Goal: Task Accomplishment & Management: Manage account settings

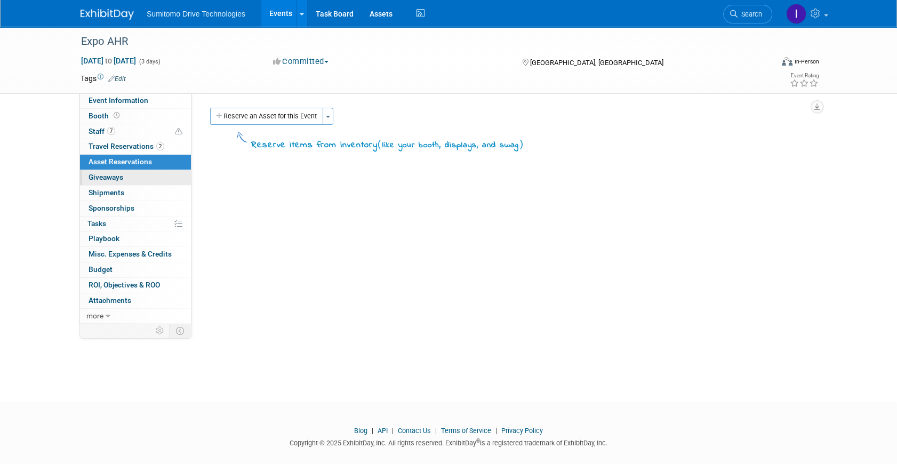
click at [132, 176] on link "0 Giveaways 0" at bounding box center [135, 177] width 111 height 15
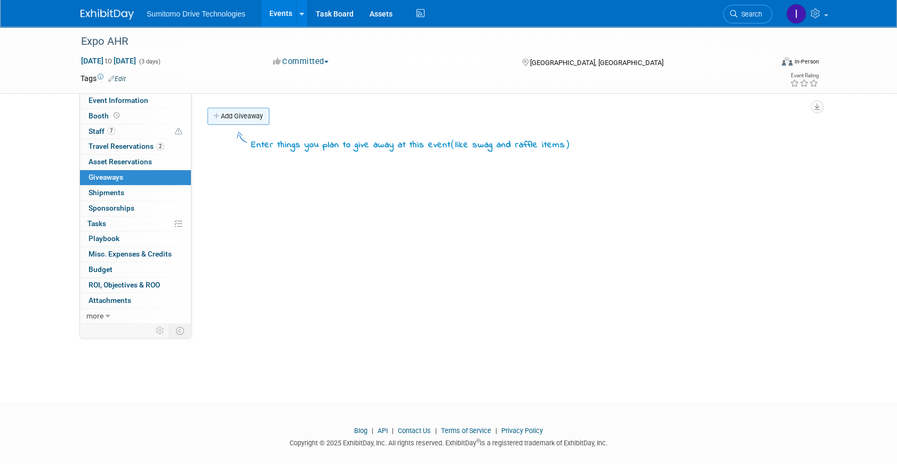
click at [224, 119] on link "Add Giveaway" at bounding box center [238, 116] width 62 height 17
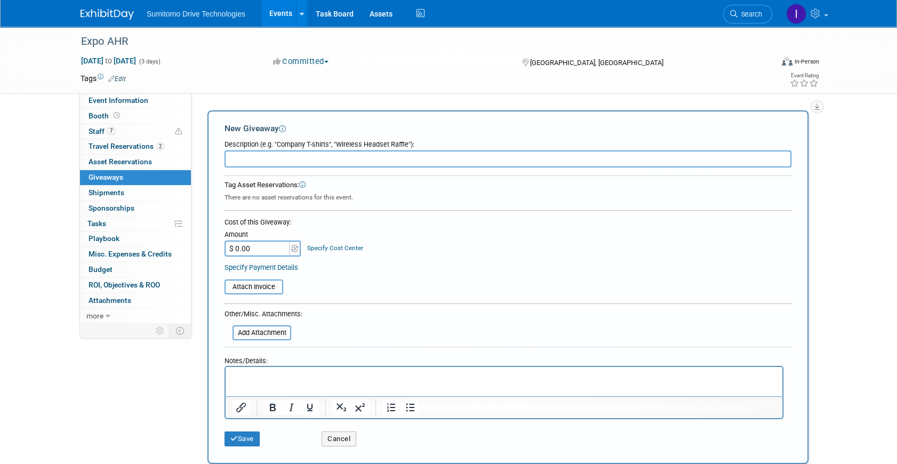
click at [351, 158] on input "text" at bounding box center [507, 158] width 567 height 17
type input "Bolsas Amarilla"
type input "$ 383.00"
click at [257, 381] on html at bounding box center [503, 374] width 557 height 15
click at [243, 440] on button "Save" at bounding box center [241, 438] width 35 height 15
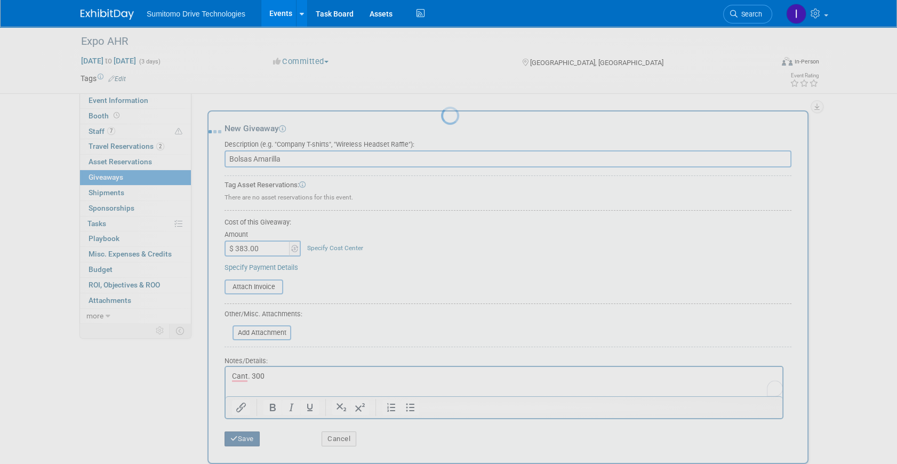
scroll to position [12, 0]
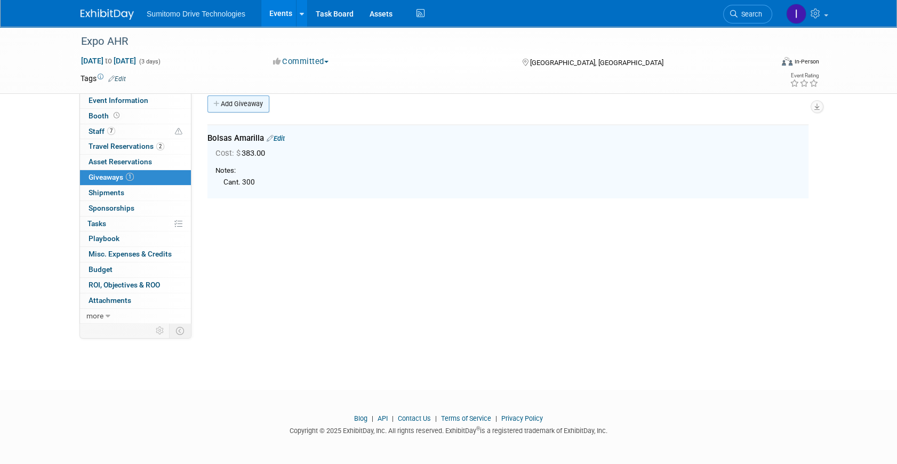
click at [247, 109] on link "Add Giveaway" at bounding box center [238, 103] width 62 height 17
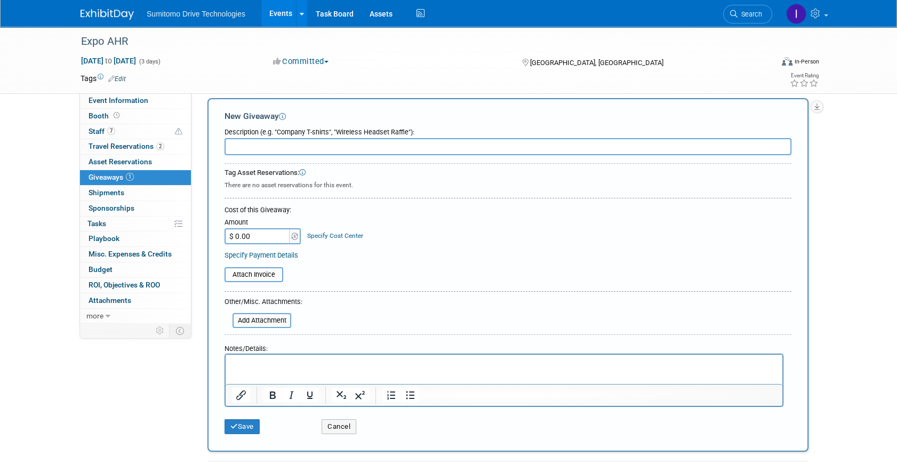
scroll to position [0, 0]
click at [247, 144] on input "text" at bounding box center [507, 146] width 567 height 17
type input "Libretas"
type input "$ 739.00"
click at [465, 256] on div "Specify Payment Details" at bounding box center [507, 254] width 567 height 11
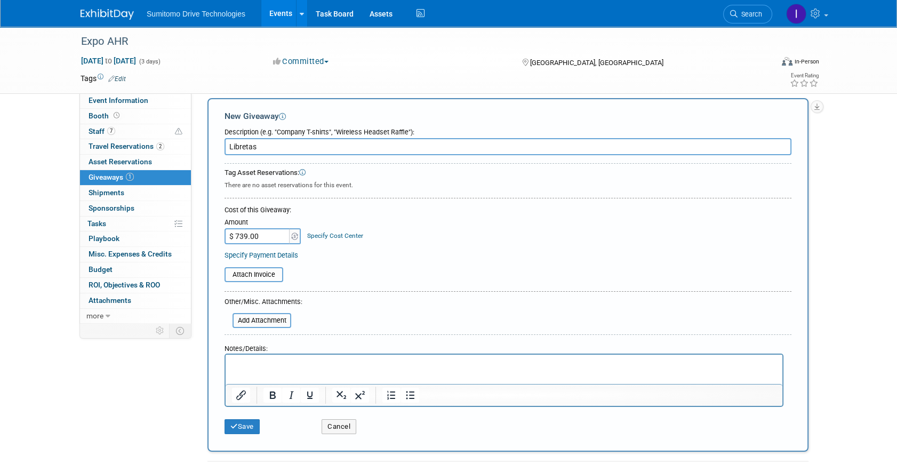
click at [276, 365] on p "Rich Text Area. Press ALT-0 for help." at bounding box center [504, 364] width 544 height 11
click at [251, 422] on button "Save" at bounding box center [241, 426] width 35 height 15
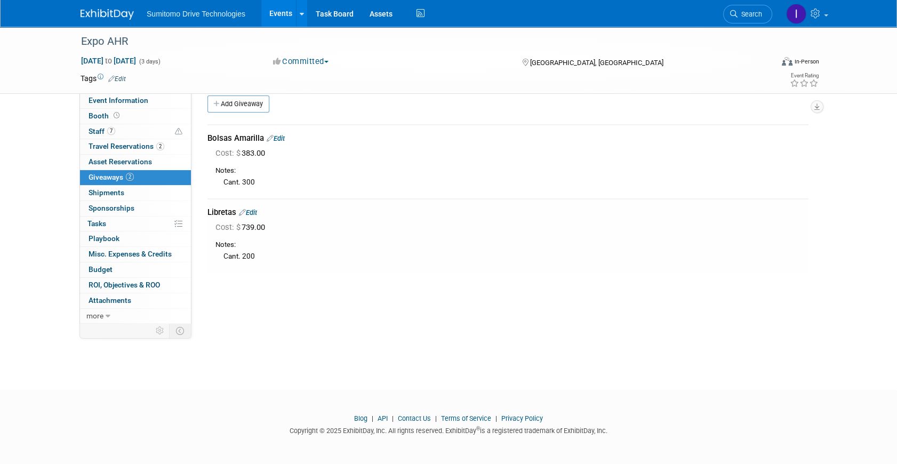
drag, startPoint x: 244, startPoint y: 103, endPoint x: 245, endPoint y: 115, distance: 11.2
click at [244, 103] on link "Add Giveaway" at bounding box center [238, 103] width 62 height 17
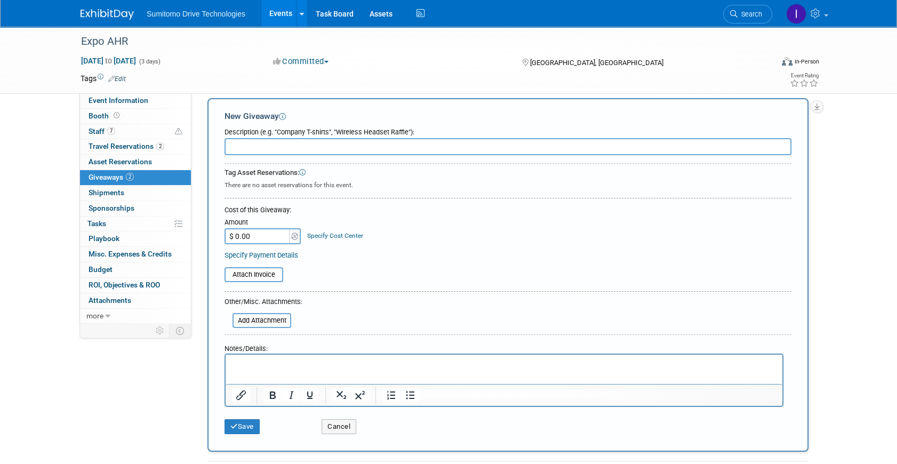
click at [266, 144] on input "text" at bounding box center [507, 146] width 567 height 17
type input "Pluma Azul"
click at [272, 367] on p "Rich Text Area. Press ALT-0 for help." at bounding box center [504, 364] width 544 height 11
type input "$ 3,643.00"
click at [252, 422] on button "Save" at bounding box center [241, 426] width 35 height 15
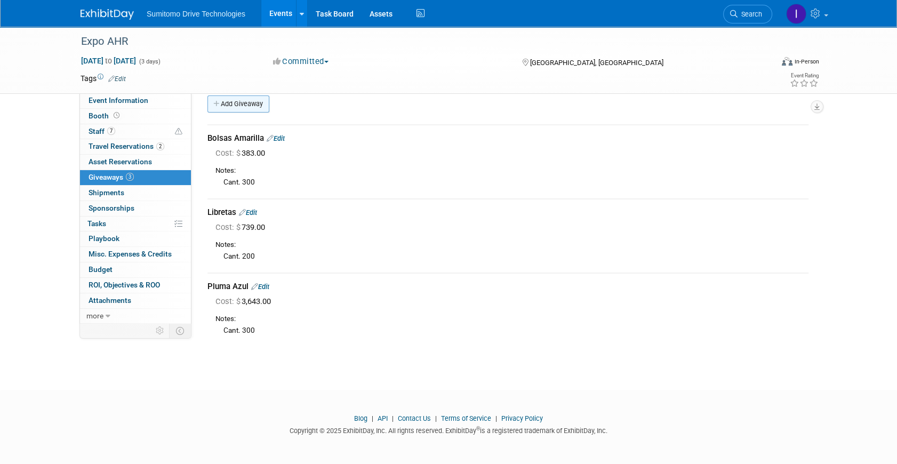
click at [234, 108] on link "Add Giveaway" at bounding box center [238, 103] width 62 height 17
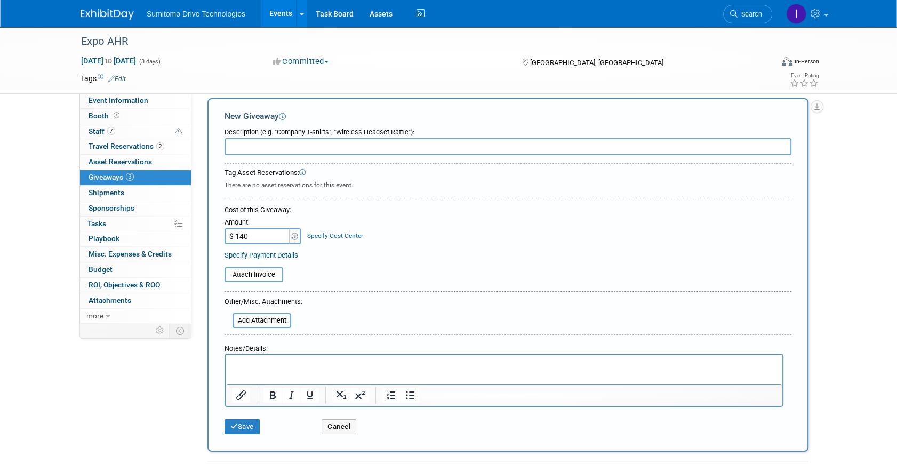
type input "$ 140.00"
click at [285, 143] on input "text" at bounding box center [507, 146] width 567 height 17
type input "Termo de Plastico"
click at [239, 369] on html at bounding box center [503, 361] width 557 height 15
click at [245, 425] on button "Save" at bounding box center [241, 426] width 35 height 15
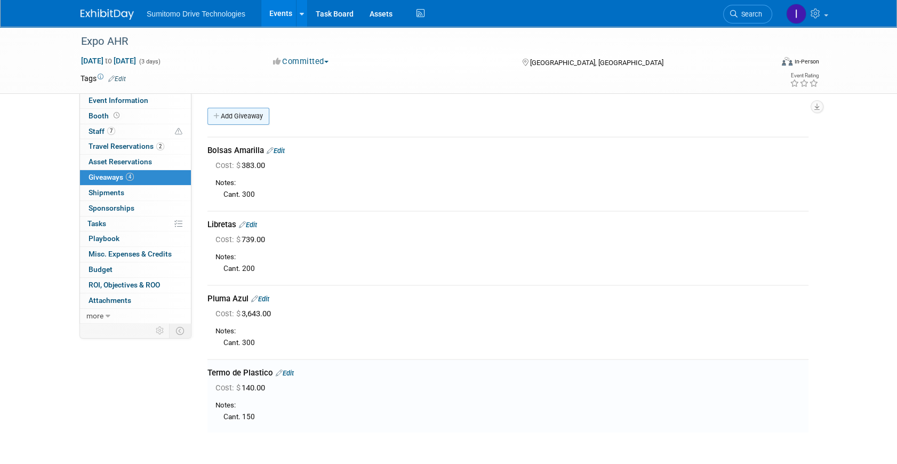
click at [253, 117] on link "Add Giveaway" at bounding box center [238, 116] width 62 height 17
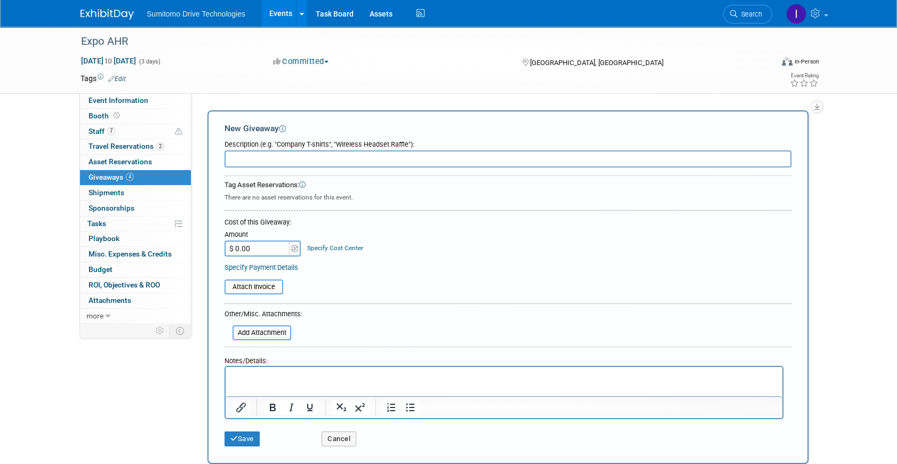
click at [295, 163] on input "text" at bounding box center [507, 158] width 567 height 17
type input "Memoria USB"
click at [262, 252] on input "$ 0.00" at bounding box center [257, 248] width 67 height 16
type input "$ 105.00"
click at [257, 378] on p "Rich Text Area. Press ALT-0 for help." at bounding box center [504, 376] width 544 height 11
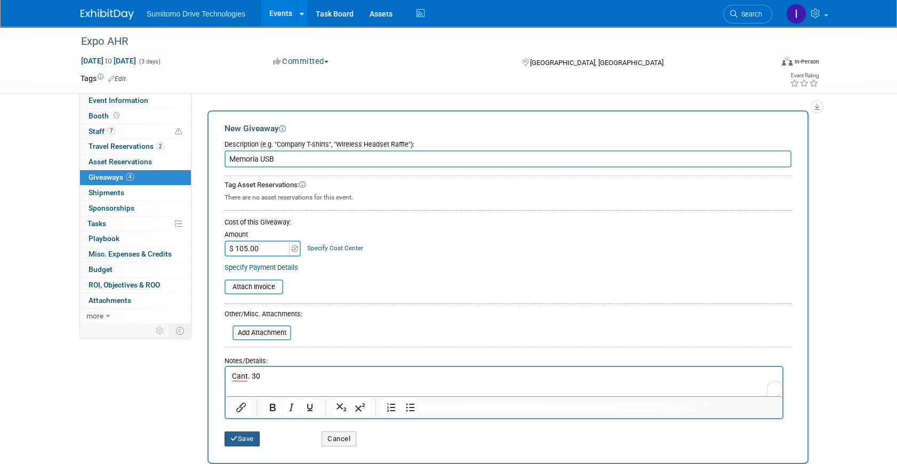
click at [243, 433] on button "Save" at bounding box center [241, 438] width 35 height 15
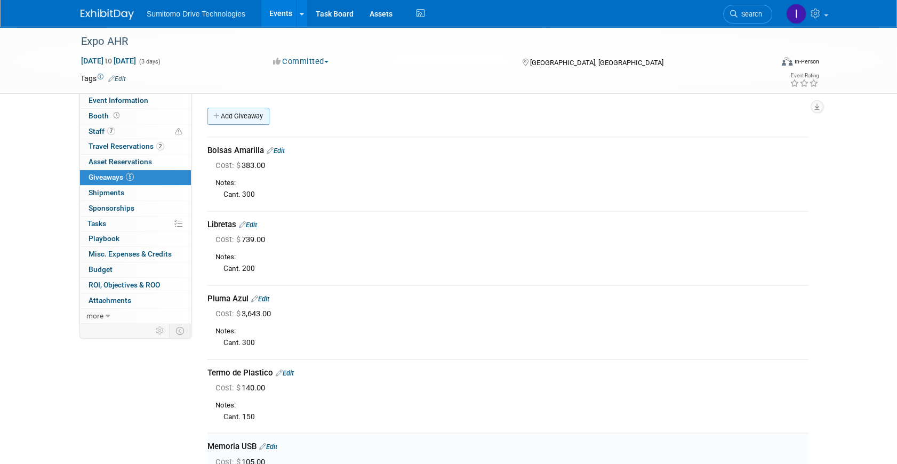
click at [228, 122] on link "Add Giveaway" at bounding box center [238, 116] width 62 height 17
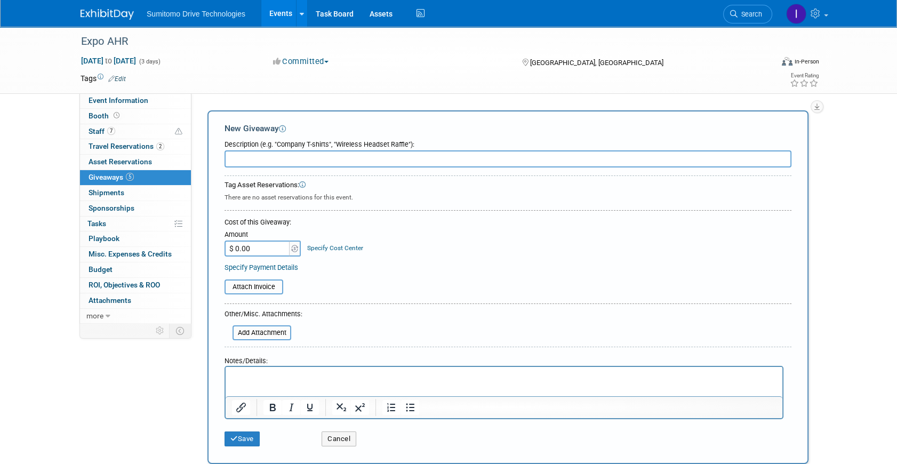
click at [258, 155] on input "text" at bounding box center [507, 158] width 567 height 17
click at [253, 161] on input "text" at bounding box center [507, 158] width 567 height 17
click at [293, 155] on input "Libreta VIP" at bounding box center [507, 158] width 567 height 17
type input "Libreta VIP 100"
click at [377, 233] on div "Amount $ 0.00 Specify Cost Center Cost Center -- Not Specified --" at bounding box center [507, 242] width 567 height 29
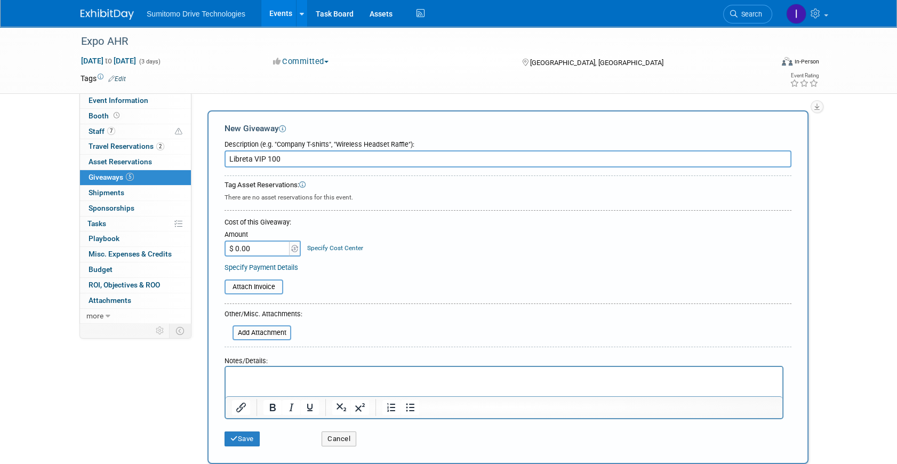
click at [269, 246] on input "$ 0.00" at bounding box center [257, 248] width 67 height 16
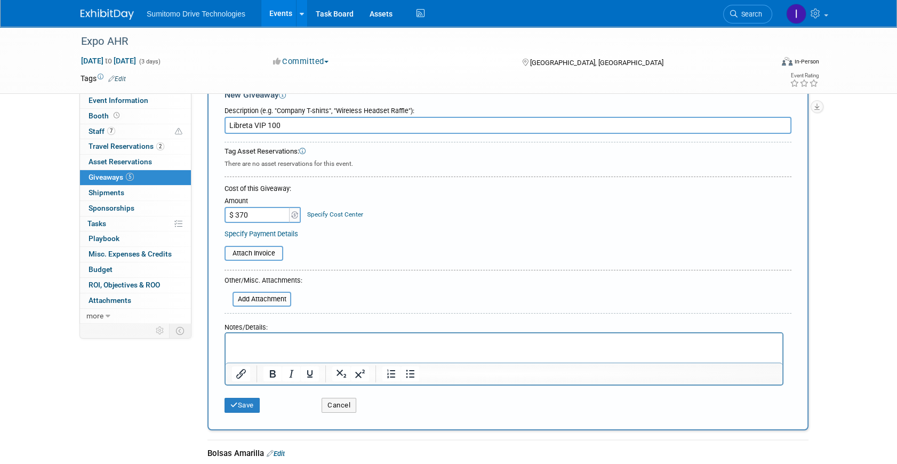
scroll to position [48, 0]
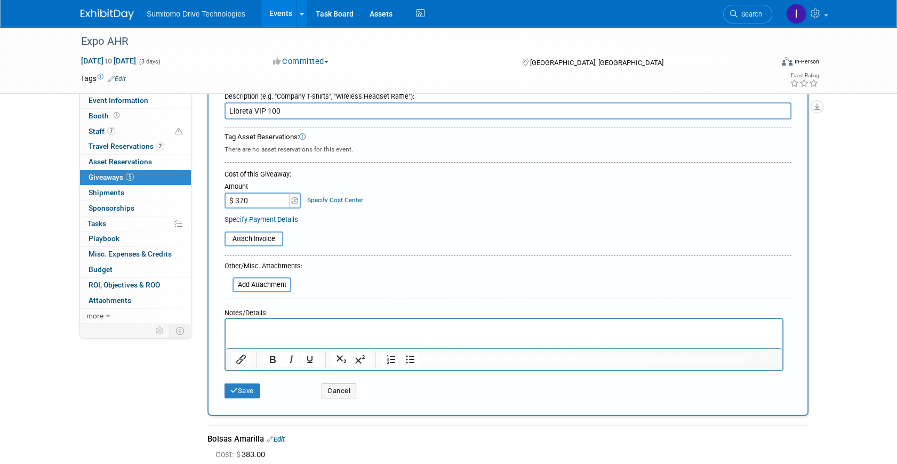
type input "$ 370.00"
click at [248, 334] on html at bounding box center [503, 326] width 557 height 15
drag, startPoint x: 299, startPoint y: 104, endPoint x: 265, endPoint y: 110, distance: 34.0
click at [265, 110] on input "Libreta VIP 100" at bounding box center [507, 110] width 567 height 17
type input "Libreta VIP"
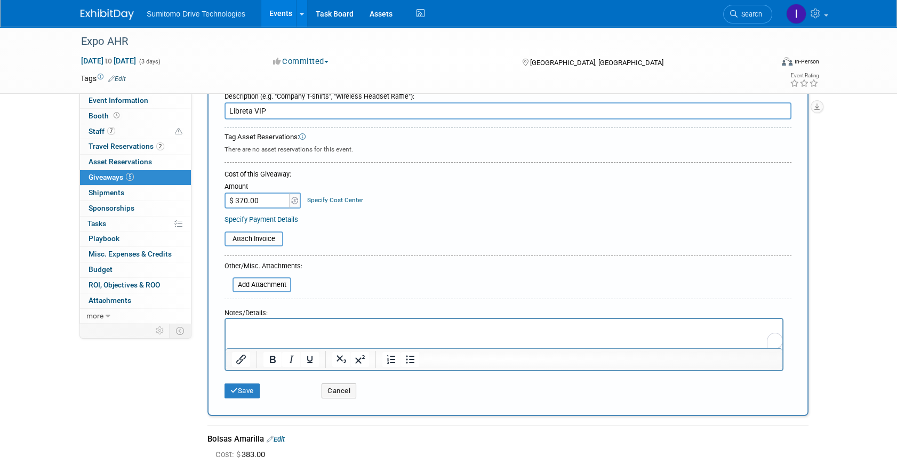
click at [296, 332] on p "To enrich screen reader interactions, please activate Accessibility in Grammarl…" at bounding box center [504, 328] width 544 height 11
click at [233, 387] on icon "submit" at bounding box center [233, 390] width 7 height 7
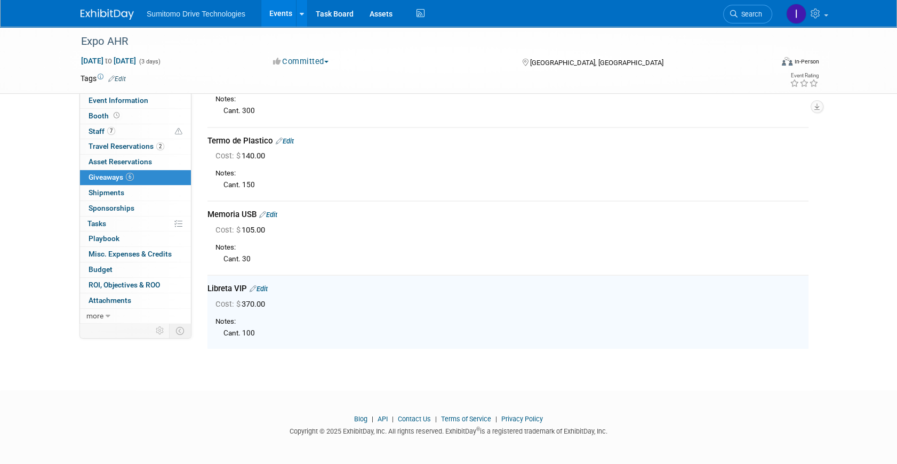
scroll to position [0, 0]
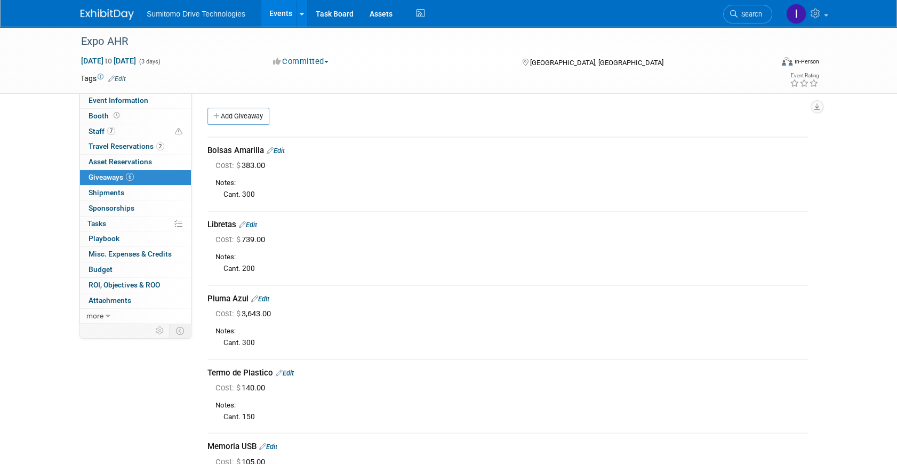
drag, startPoint x: 242, startPoint y: 115, endPoint x: 155, endPoint y: 155, distance: 95.6
click at [242, 115] on link "Add Giveaway" at bounding box center [238, 116] width 62 height 17
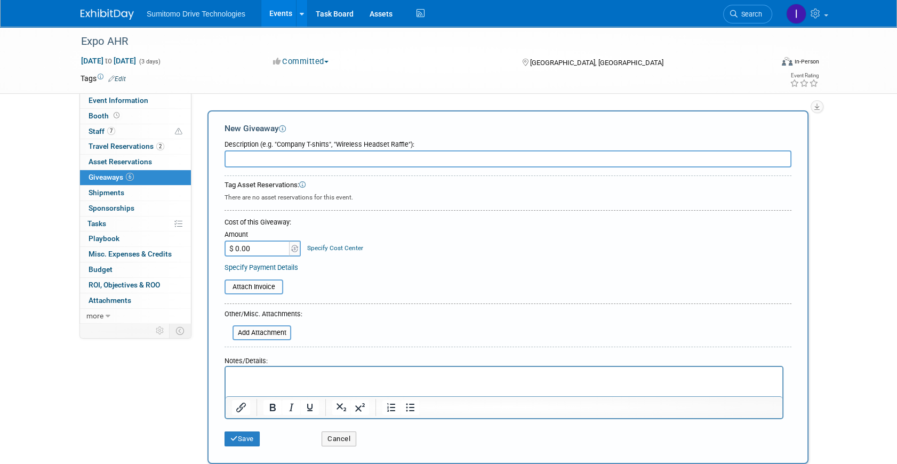
click at [294, 154] on input "text" at bounding box center [507, 158] width 567 height 17
type input "Brochure Invertek"
click at [272, 248] on input "$ 0.00" at bounding box center [257, 248] width 67 height 16
type input "$ 341.00"
click at [326, 372] on p "Rich Text Area. Press ALT-0 for help." at bounding box center [504, 376] width 544 height 11
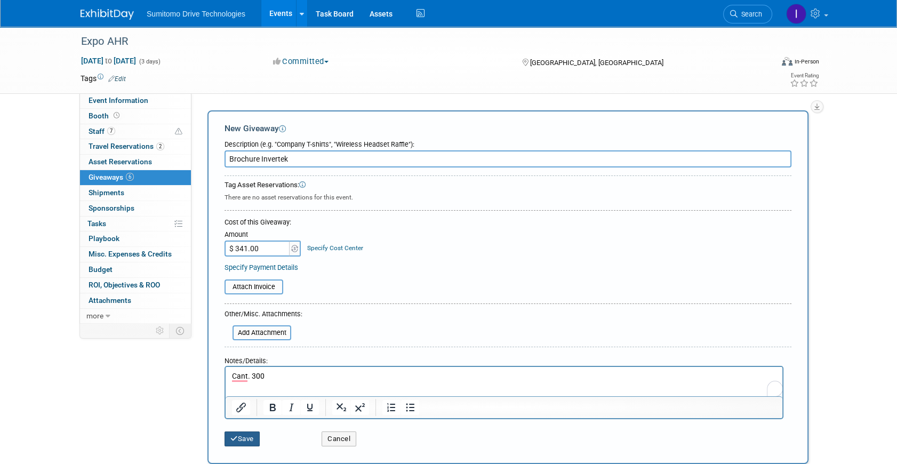
click at [249, 437] on button "Save" at bounding box center [241, 438] width 35 height 15
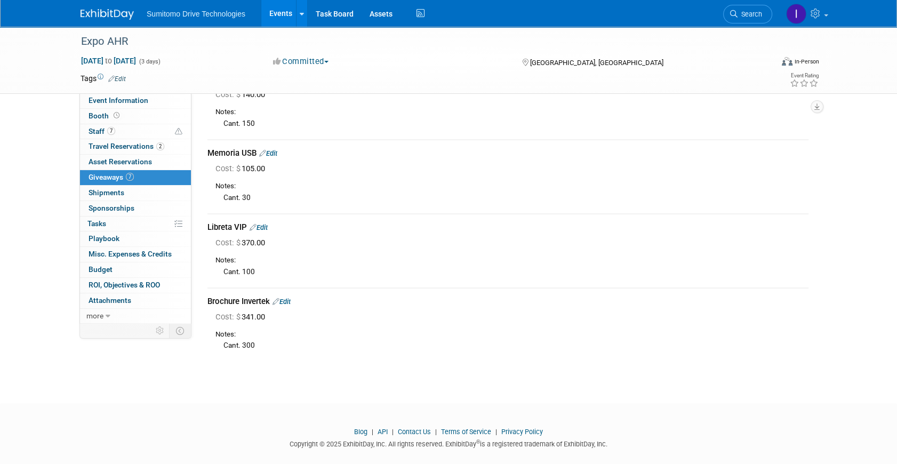
scroll to position [305, 0]
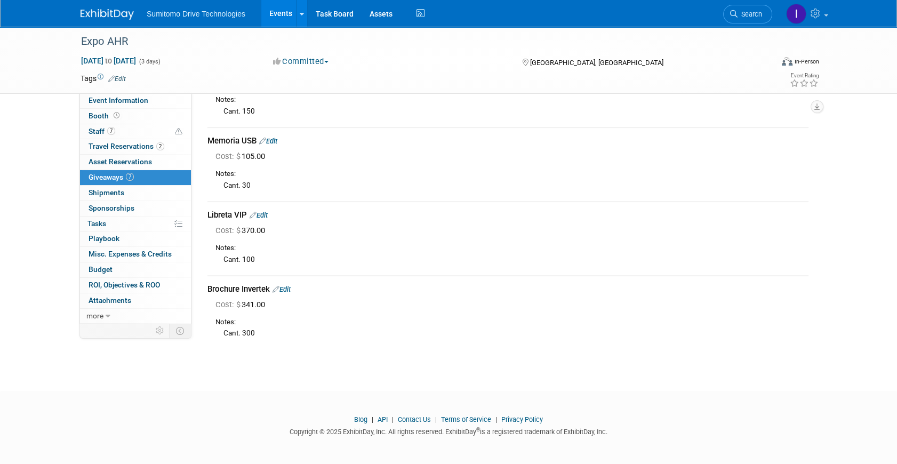
click at [279, 287] on icon at bounding box center [275, 289] width 7 height 7
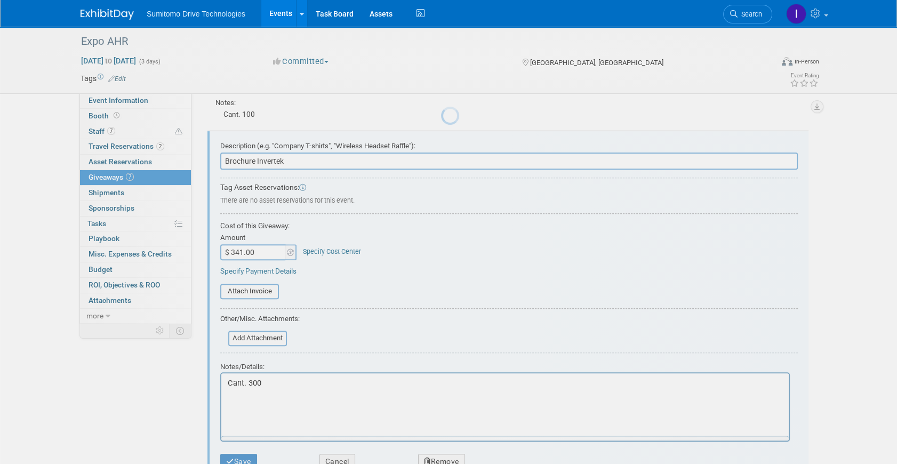
scroll to position [0, 0]
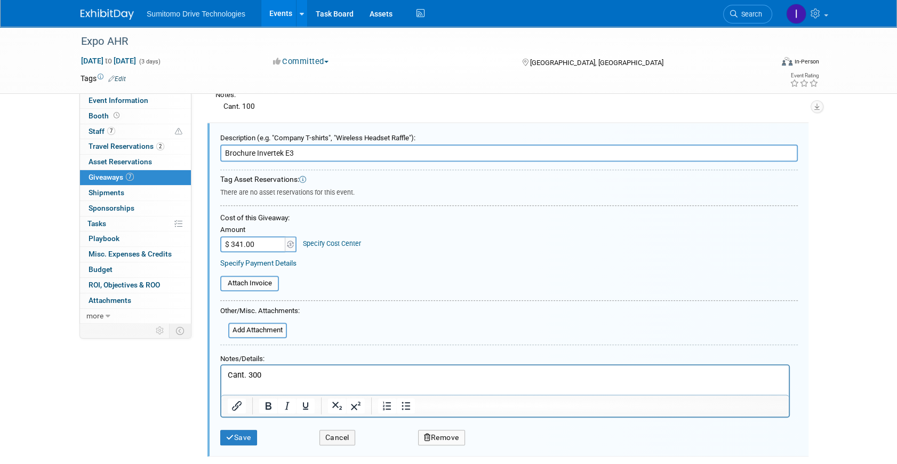
type input "Brochure Invertek E3"
click at [256, 437] on button "Save" at bounding box center [238, 437] width 37 height 15
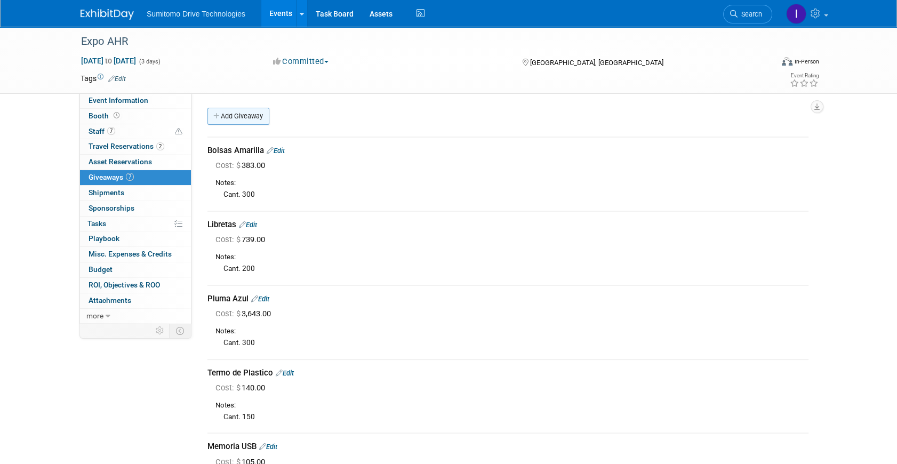
click at [239, 117] on link "Add Giveaway" at bounding box center [238, 116] width 62 height 17
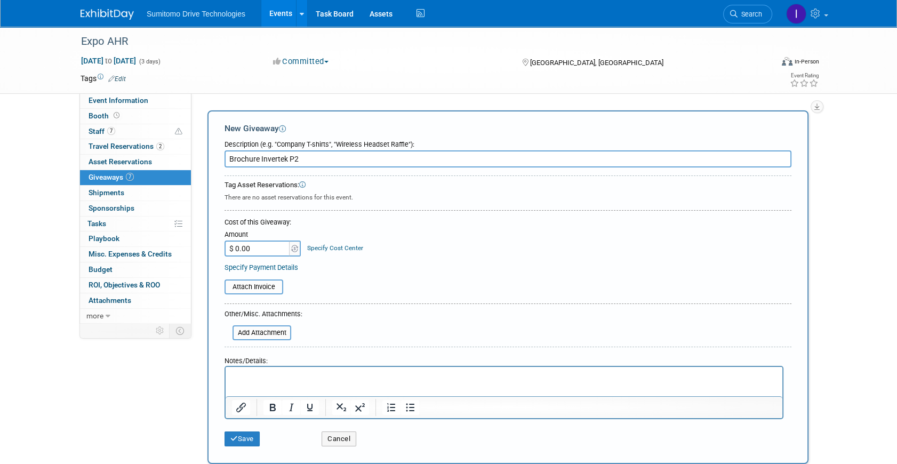
type input "Brochure Invertek P2"
click at [241, 249] on input "$ 0.00" at bounding box center [257, 248] width 67 height 16
type input "$ 341.00"
click at [270, 375] on p "Rich Text Area. Press ALT-0 for help." at bounding box center [504, 376] width 544 height 11
click at [238, 440] on button "Save" at bounding box center [241, 438] width 35 height 15
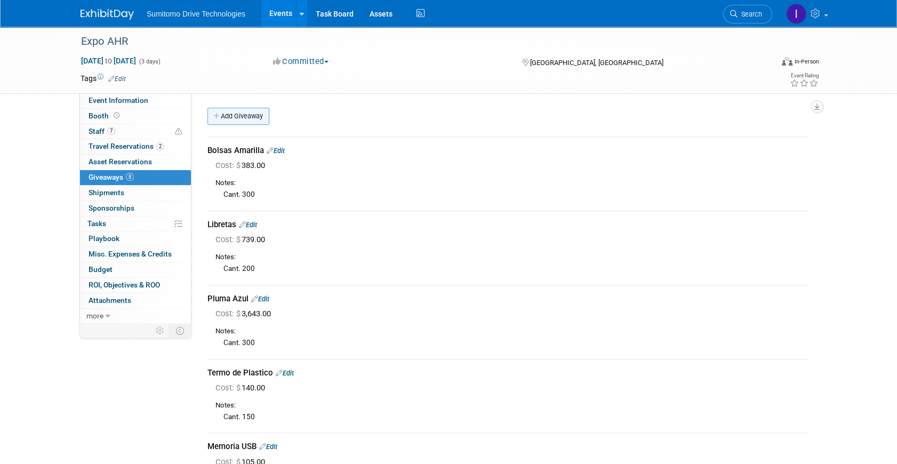
click at [222, 118] on link "Add Giveaway" at bounding box center [238, 116] width 62 height 17
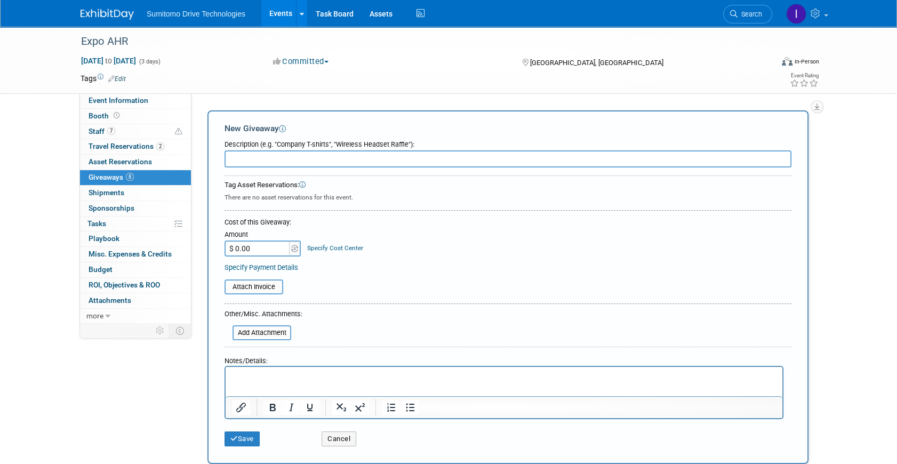
click at [247, 159] on input "text" at bounding box center [507, 158] width 567 height 17
type input "Brochure Precision and Adavance"
click at [271, 243] on input "$ 0.00" at bounding box center [257, 248] width 67 height 16
type input "$"
type input "$ 0.00"
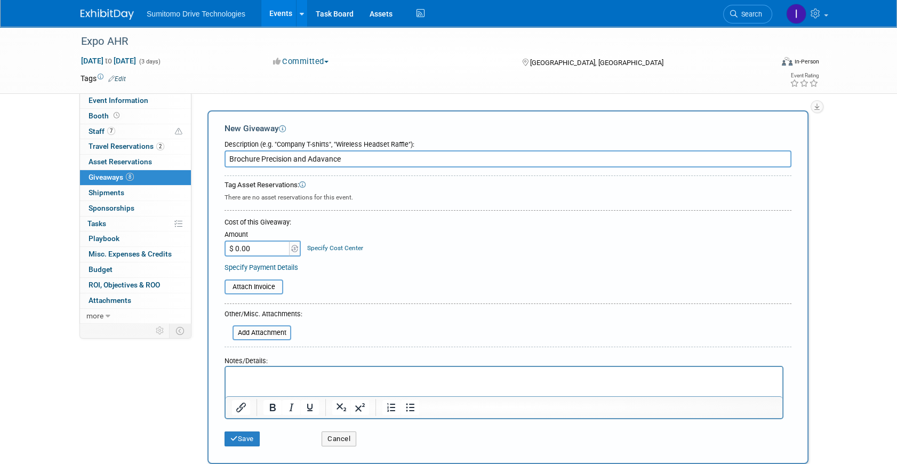
click at [278, 373] on p "Rich Text Area. Press ALT-0 for help." at bounding box center [504, 376] width 544 height 11
click at [241, 436] on button "Save" at bounding box center [241, 438] width 35 height 15
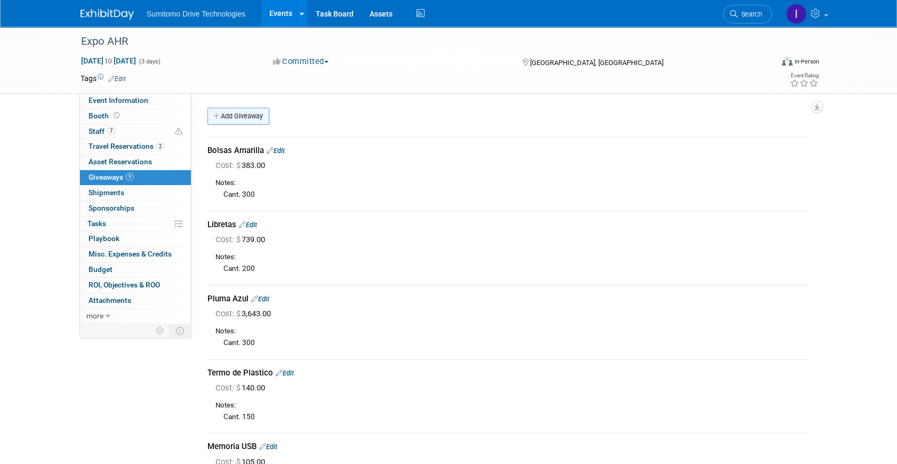
click at [251, 117] on link "Add Giveaway" at bounding box center [238, 116] width 62 height 17
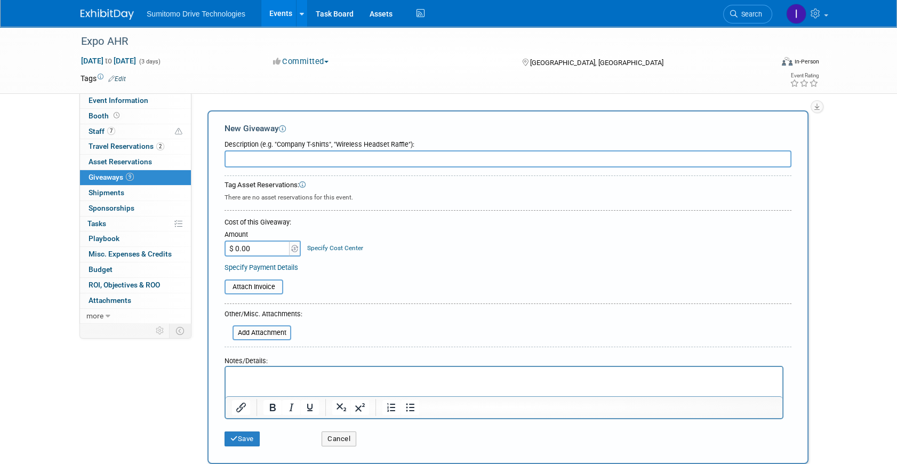
click at [248, 157] on input "text" at bounding box center [507, 158] width 567 height 17
type input "Brochure Soluciones Integrales"
click at [260, 251] on input "$ 0.00" at bounding box center [257, 248] width 67 height 16
type input "$ 270.00"
click at [249, 380] on p "Rich Text Area. Press ALT-0 for help." at bounding box center [504, 376] width 544 height 11
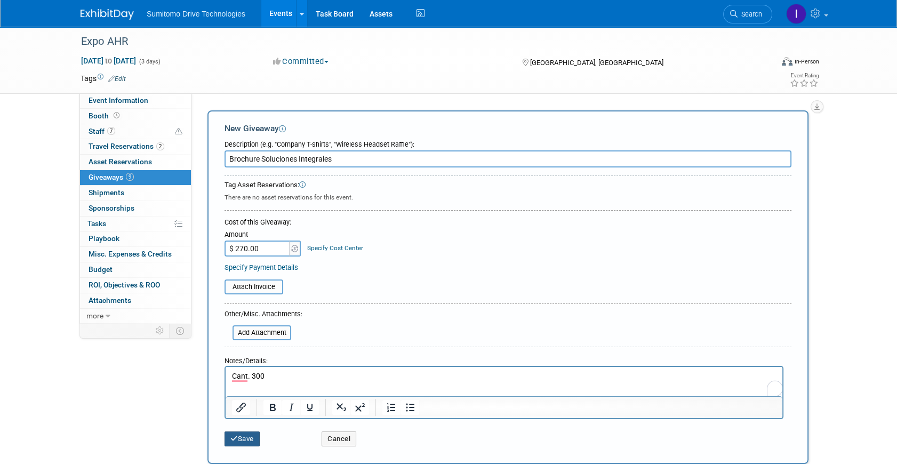
click at [252, 438] on button "Save" at bounding box center [241, 438] width 35 height 15
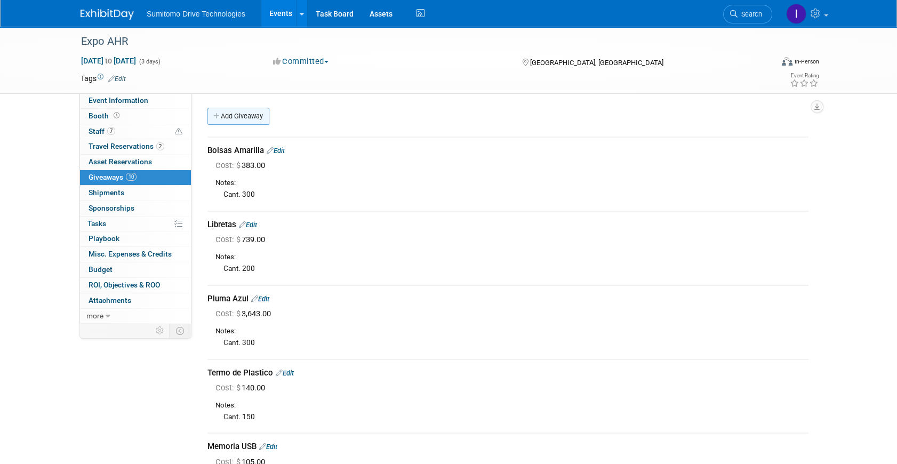
click at [250, 119] on link "Add Giveaway" at bounding box center [238, 116] width 62 height 17
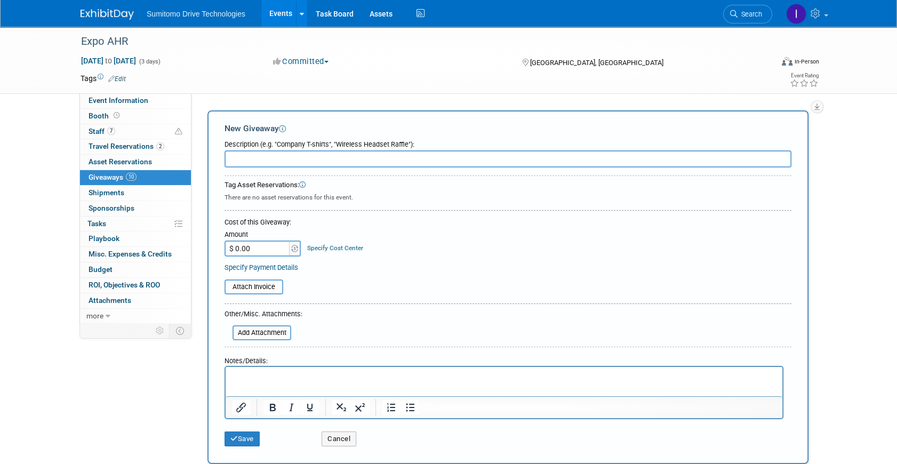
click at [252, 162] on input "text" at bounding box center [507, 158] width 567 height 17
type input "Flyer Gabinetes"
click at [267, 243] on input "$ 0.00" at bounding box center [257, 248] width 67 height 16
type input "$ 109.00"
click at [277, 369] on html at bounding box center [503, 374] width 557 height 15
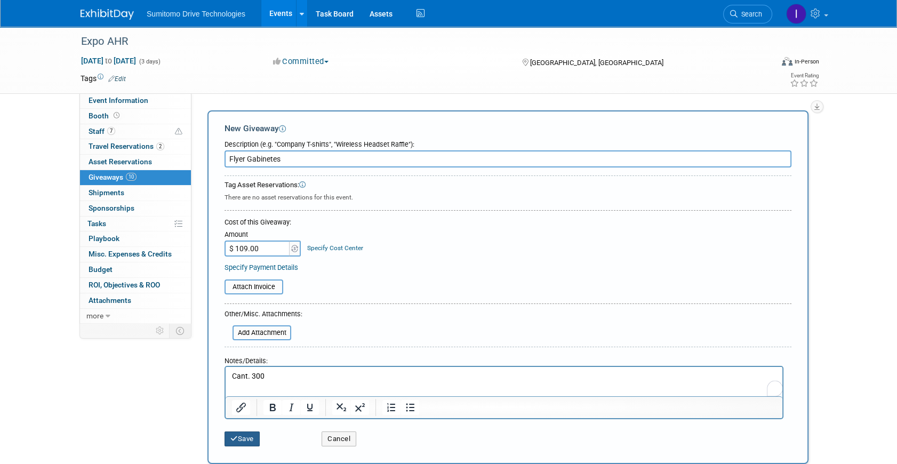
click at [243, 436] on button "Save" at bounding box center [241, 438] width 35 height 15
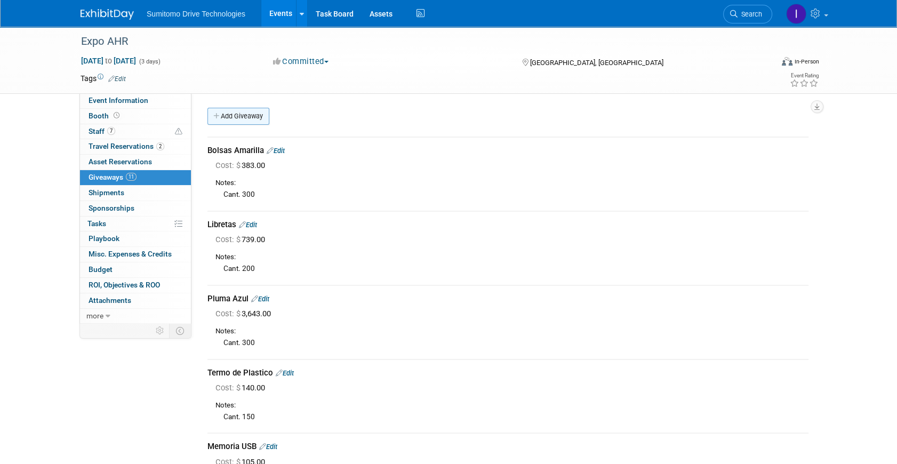
click at [247, 117] on link "Add Giveaway" at bounding box center [238, 116] width 62 height 17
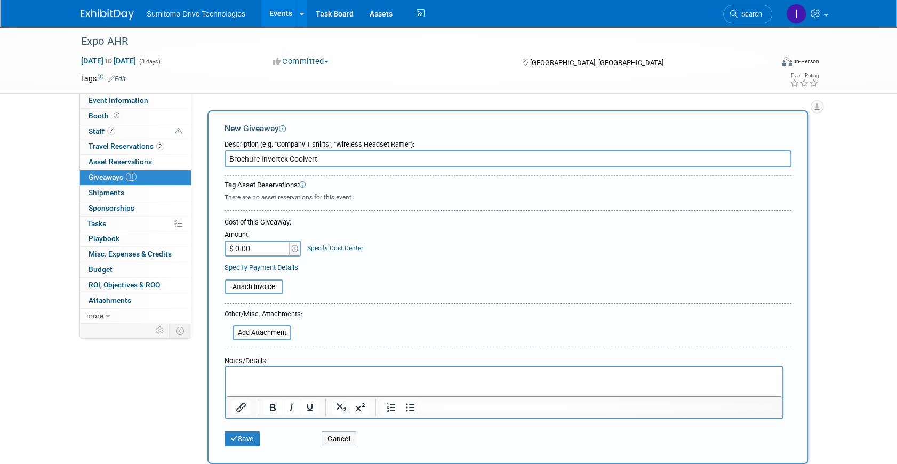
type input "Brochure Invertek Coolvert"
click at [264, 370] on html at bounding box center [503, 374] width 557 height 15
drag, startPoint x: 240, startPoint y: 448, endPoint x: 247, endPoint y: 439, distance: 10.7
click at [241, 448] on div "Save Cancel" at bounding box center [507, 435] width 567 height 33
click at [247, 439] on button "Save" at bounding box center [241, 438] width 35 height 15
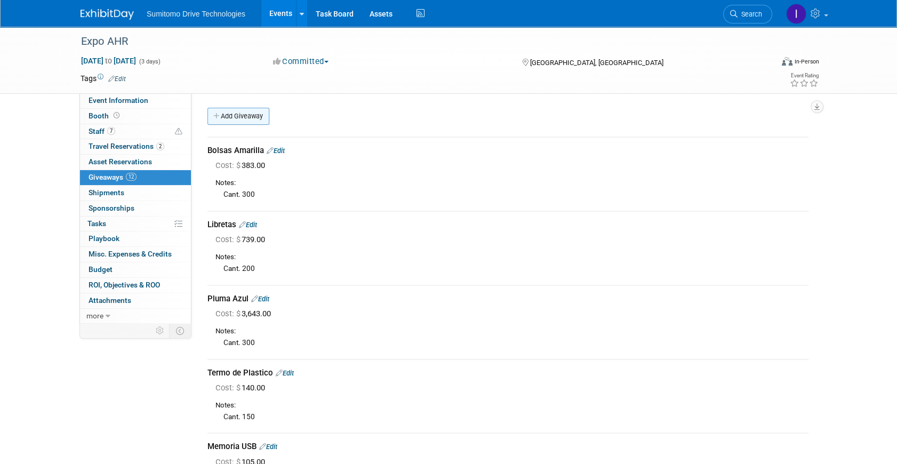
click at [239, 115] on link "Add Giveaway" at bounding box center [238, 116] width 62 height 17
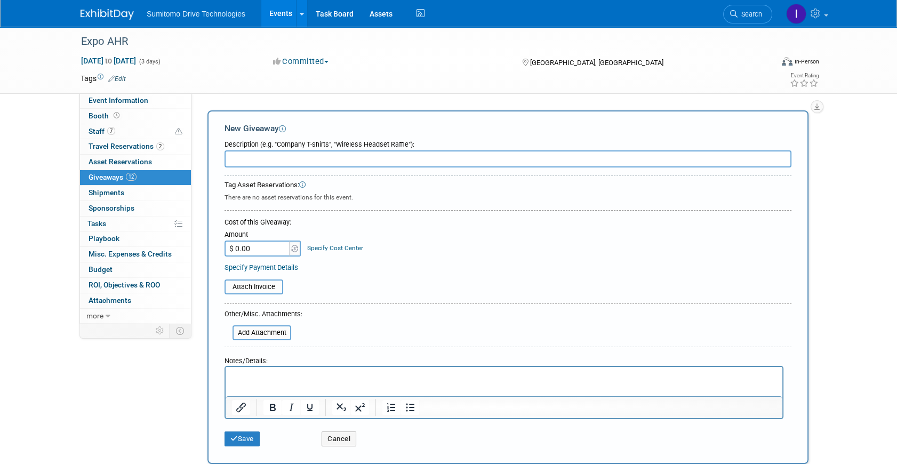
click at [285, 160] on input "text" at bounding box center [507, 158] width 567 height 17
type input "Brochure Invertek Optiflow"
click at [273, 378] on p "Rich Text Area. Press ALT-0 for help." at bounding box center [504, 376] width 544 height 11
click at [242, 435] on button "Save" at bounding box center [241, 438] width 35 height 15
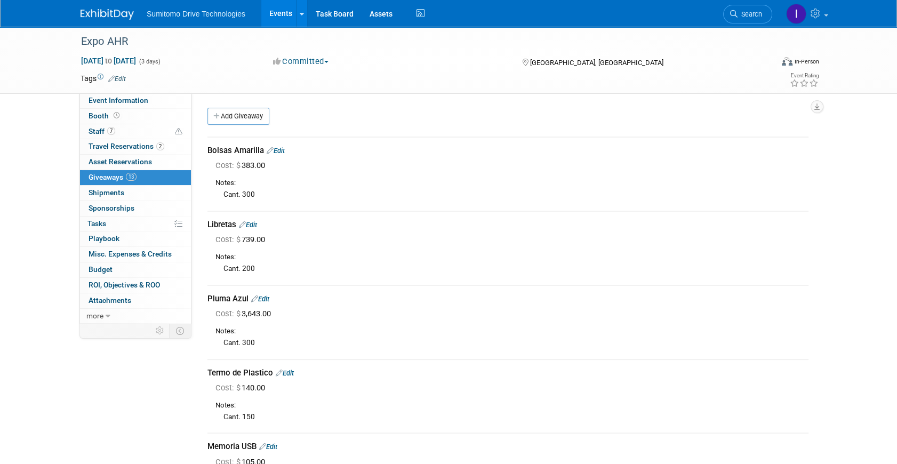
click at [670, 65] on div "[GEOGRAPHIC_DATA], [GEOGRAPHIC_DATA]" at bounding box center [606, 61] width 173 height 13
click at [301, 14] on icon at bounding box center [302, 14] width 4 height 7
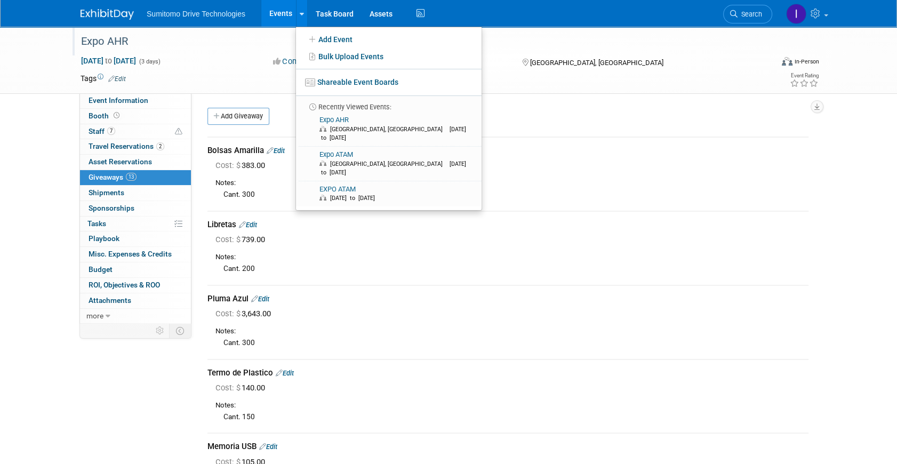
click at [721, 38] on div "Expo AHR" at bounding box center [416, 41] width 679 height 19
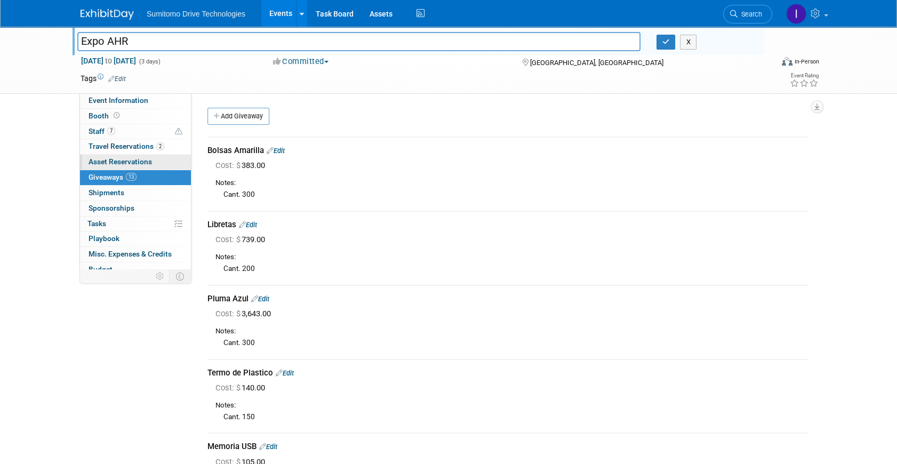
click at [123, 160] on span "Asset Reservations 0" at bounding box center [119, 161] width 63 height 9
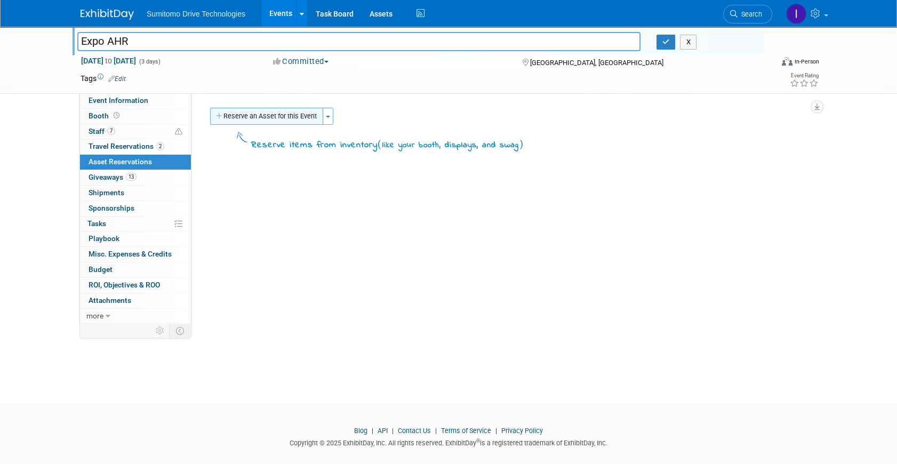
click at [273, 116] on button "Reserve an Asset for this Event" at bounding box center [266, 116] width 113 height 17
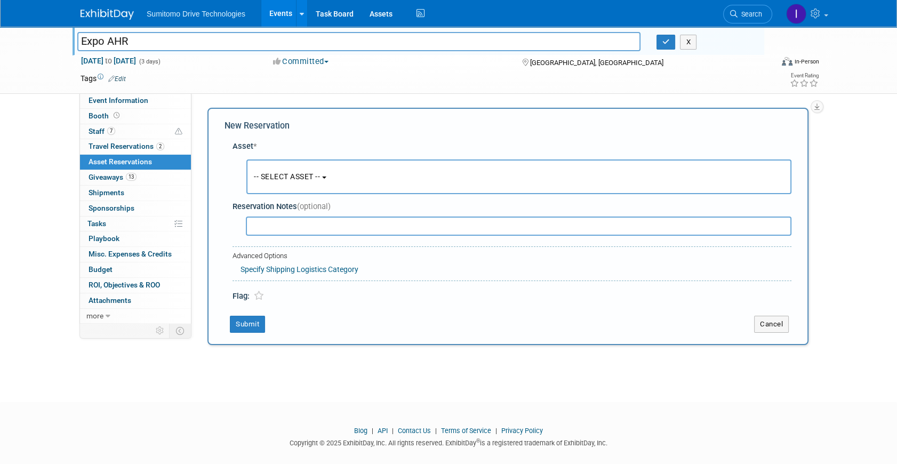
scroll to position [10, 0]
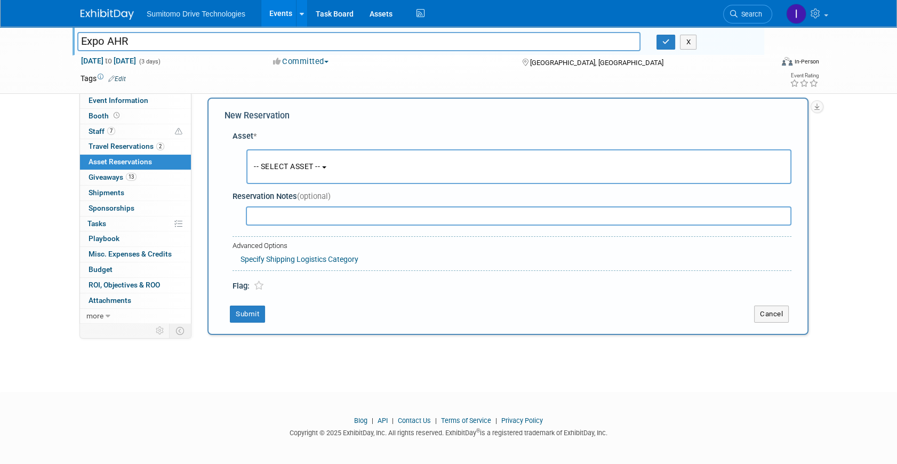
click at [297, 162] on span "-- SELECT ASSET --" at bounding box center [287, 166] width 66 height 9
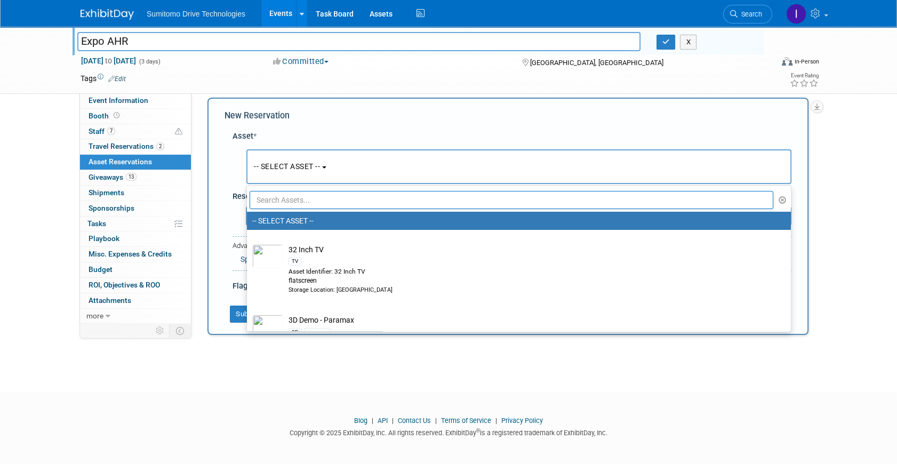
click at [297, 162] on span "-- SELECT ASSET --" at bounding box center [287, 166] width 66 height 9
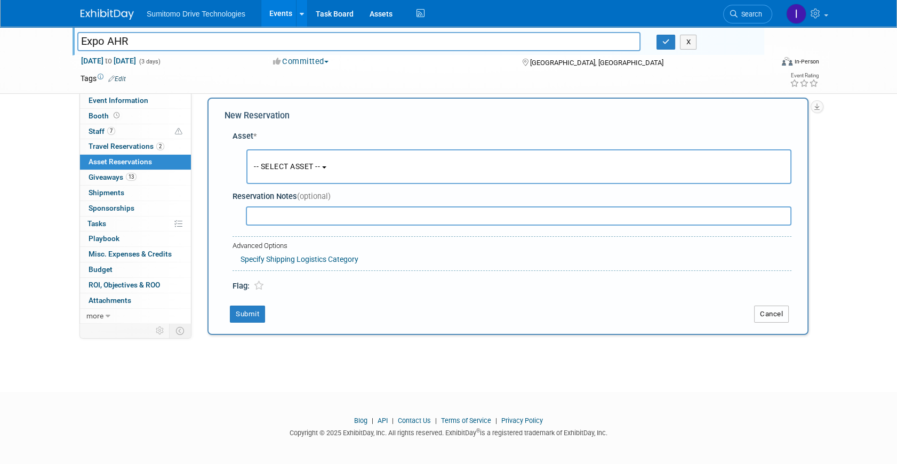
click at [763, 319] on button "Cancel" at bounding box center [771, 313] width 35 height 17
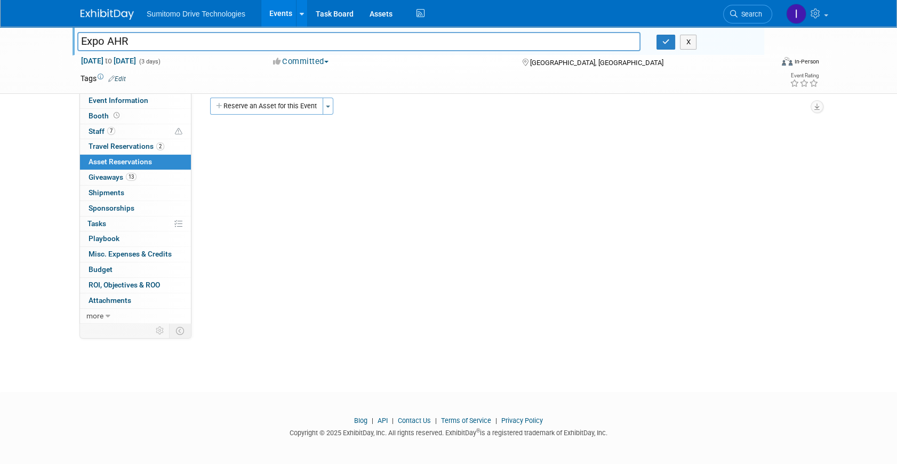
scroll to position [0, 0]
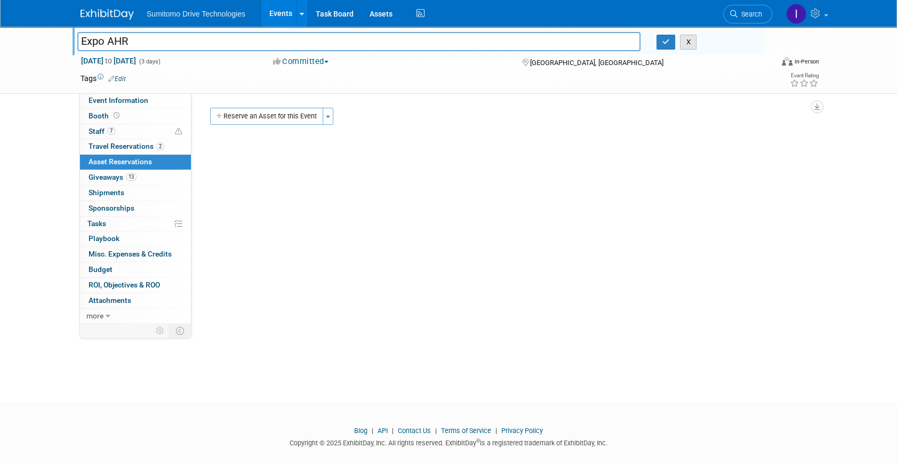
click at [689, 43] on button "X" at bounding box center [688, 42] width 17 height 15
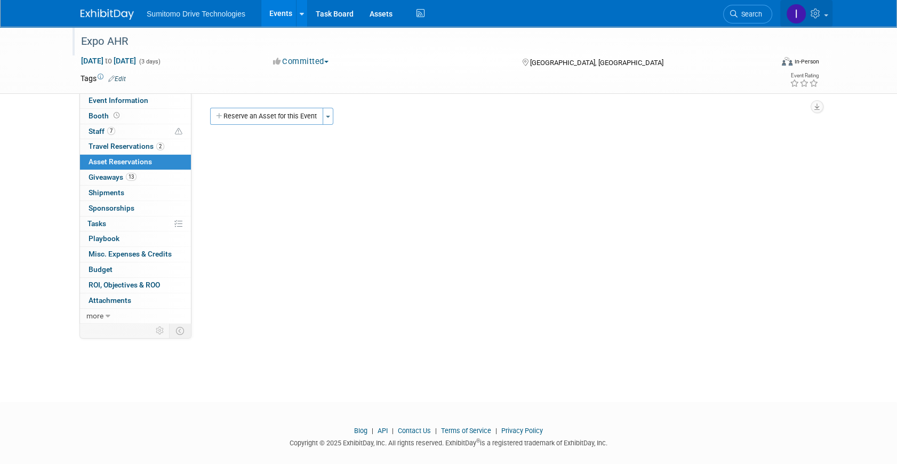
click at [821, 13] on icon at bounding box center [816, 14] width 12 height 10
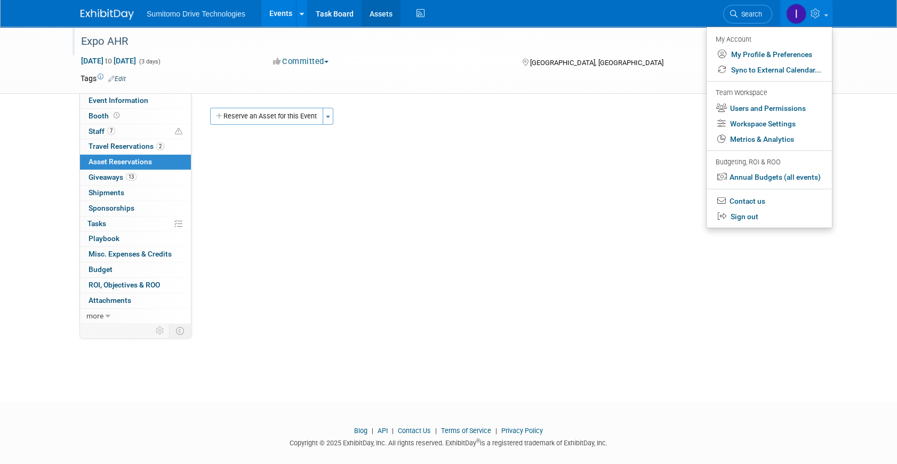
click at [370, 18] on link "Assets" at bounding box center [380, 13] width 39 height 27
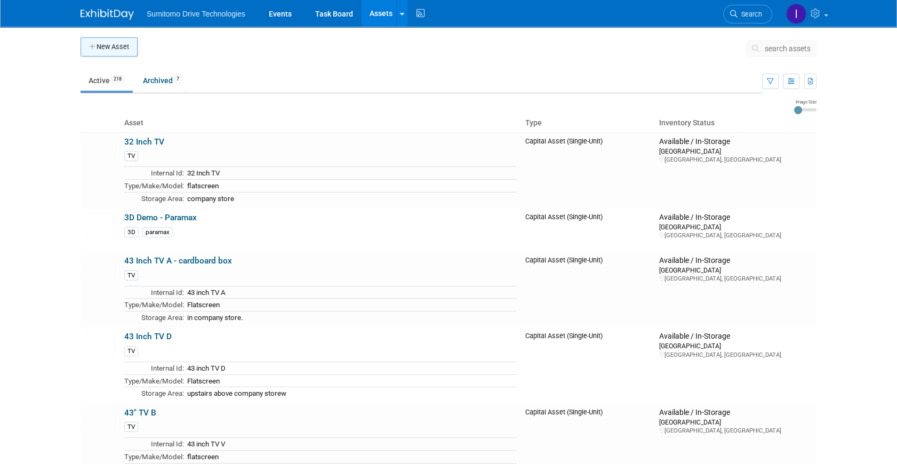
click at [104, 50] on button "New Asset" at bounding box center [108, 46] width 57 height 19
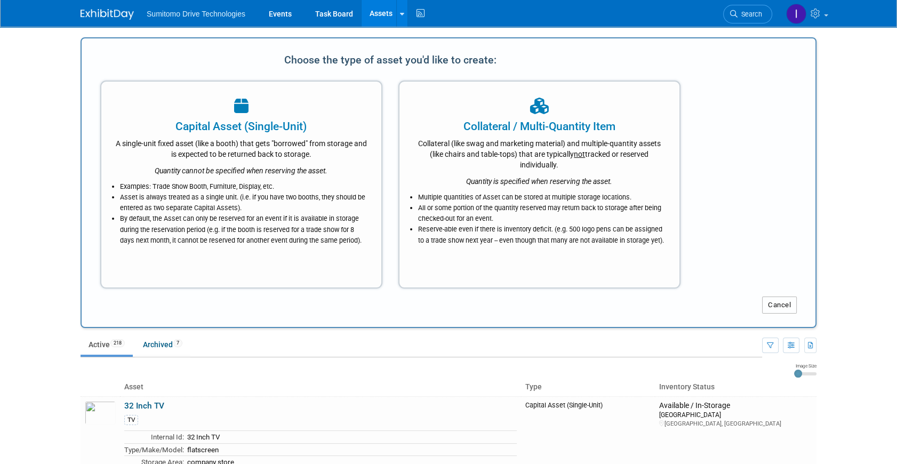
drag, startPoint x: 779, startPoint y: 307, endPoint x: 568, endPoint y: 287, distance: 212.1
click at [778, 306] on button "Cancel" at bounding box center [779, 304] width 35 height 17
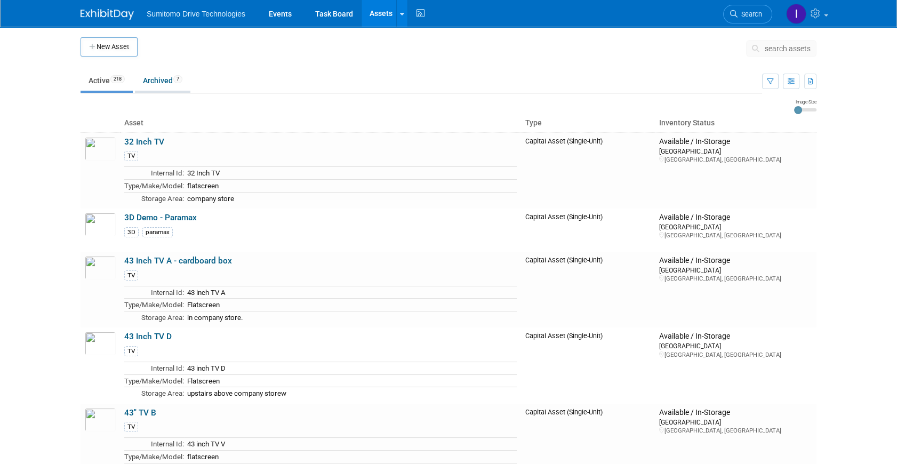
click at [150, 75] on link "Archived 7" at bounding box center [162, 80] width 55 height 20
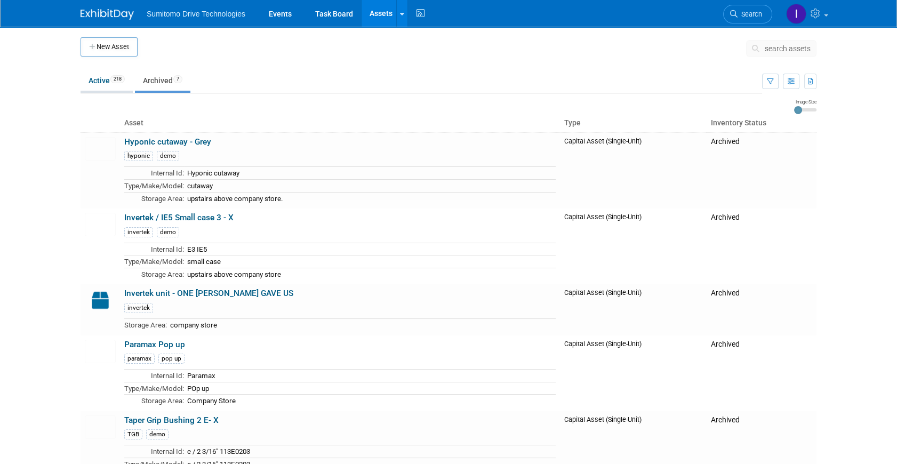
click at [100, 84] on link "Active 218" at bounding box center [106, 80] width 52 height 20
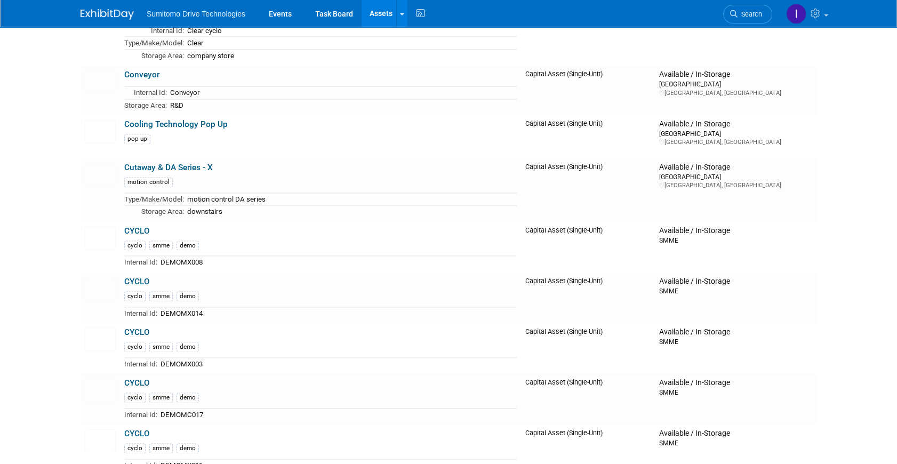
scroll to position [1890, 0]
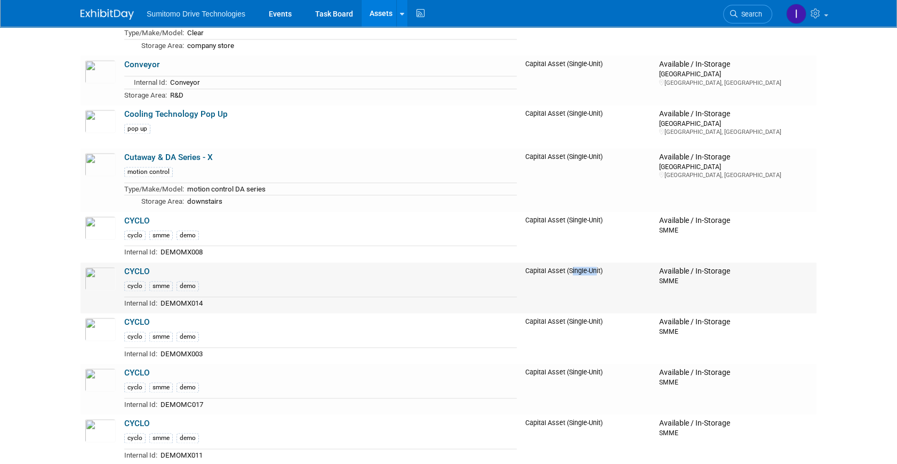
drag, startPoint x: 607, startPoint y: 261, endPoint x: 633, endPoint y: 263, distance: 25.6
click at [633, 263] on td "Capital Asset (Single-Unit)" at bounding box center [588, 287] width 134 height 51
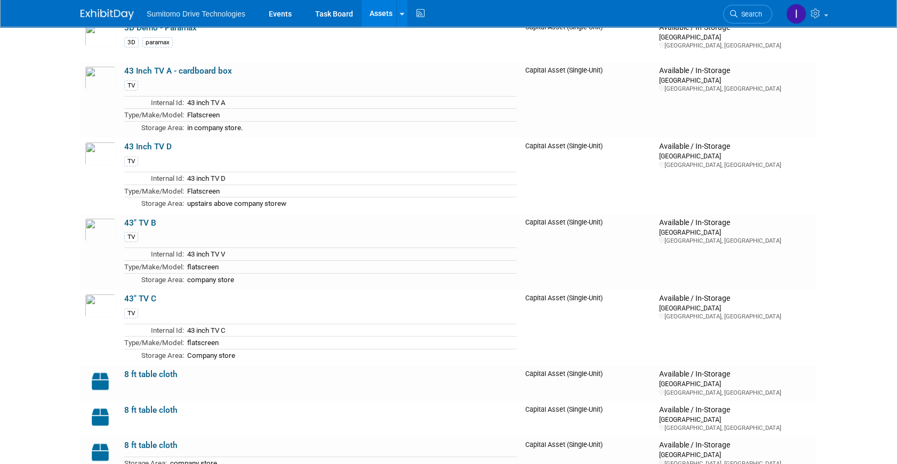
scroll to position [0, 0]
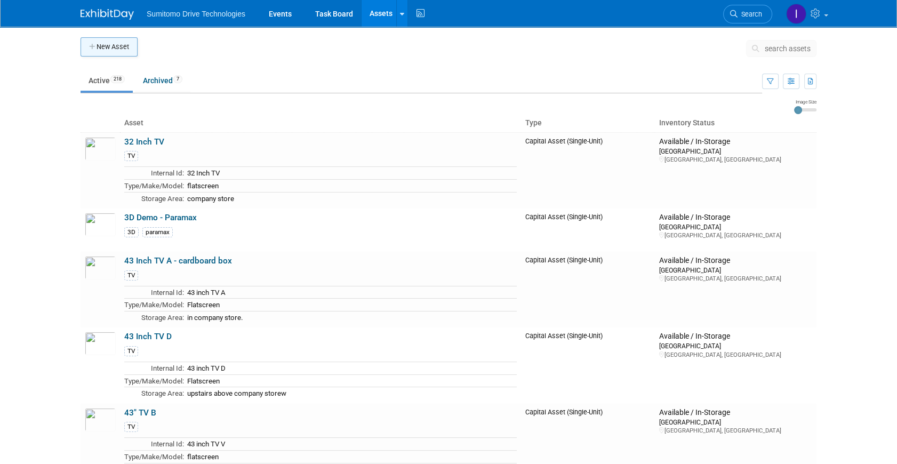
click at [102, 43] on button "New Asset" at bounding box center [108, 46] width 57 height 19
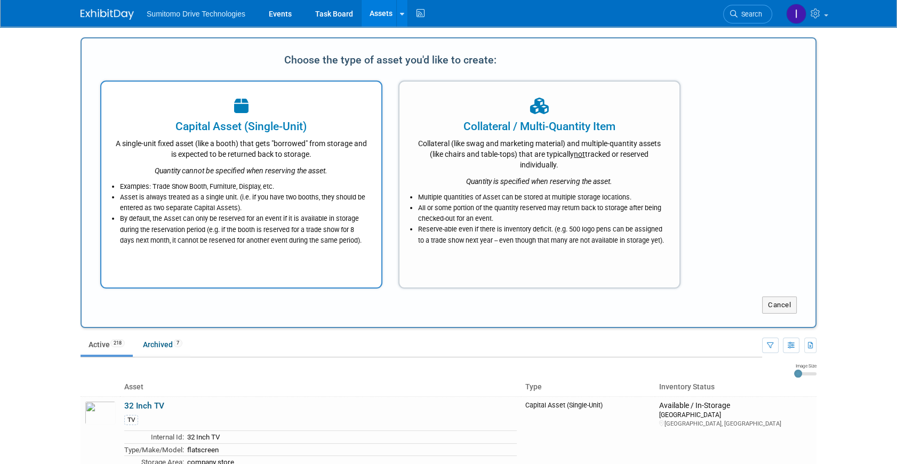
click at [293, 166] on icon "Quantity cannot be specified when reserving the asset." at bounding box center [241, 170] width 173 height 9
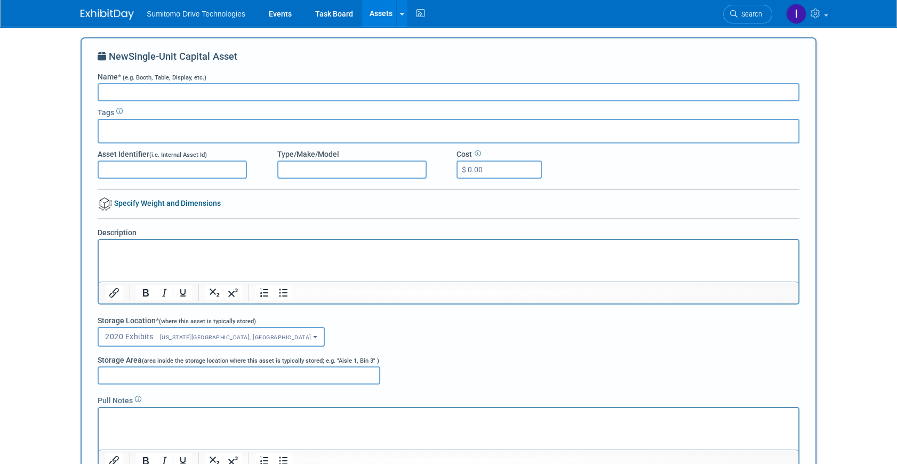
click at [154, 86] on input "Name * (e.g. Booth, Table, Display, etc.)" at bounding box center [449, 92] width 702 height 18
paste input "DEMOMX052"
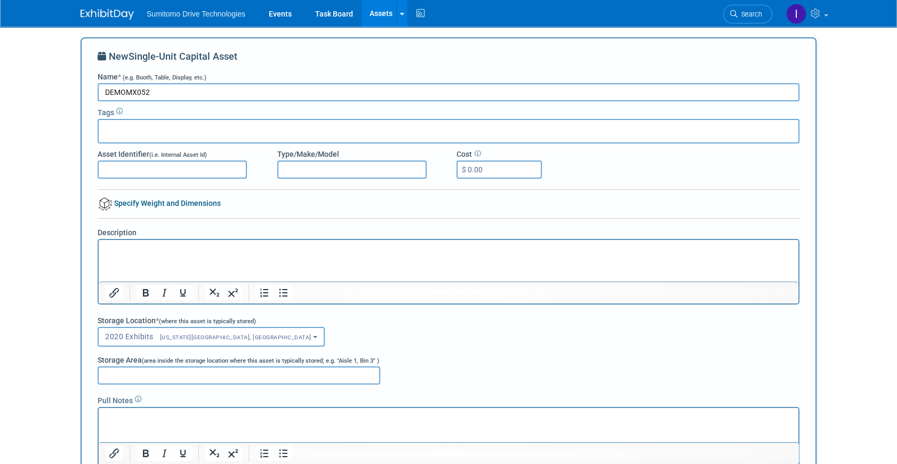
drag, startPoint x: 154, startPoint y: 94, endPoint x: 82, endPoint y: 83, distance: 72.3
click at [82, 83] on div "New Single-Unit Capital Asset Name * (e.g. Booth, Table, Display, etc.) DEMOMX0…" at bounding box center [448, 276] width 736 height 478
type input "Invertek Coolvert"
click at [150, 133] on input "text" at bounding box center [145, 129] width 85 height 11
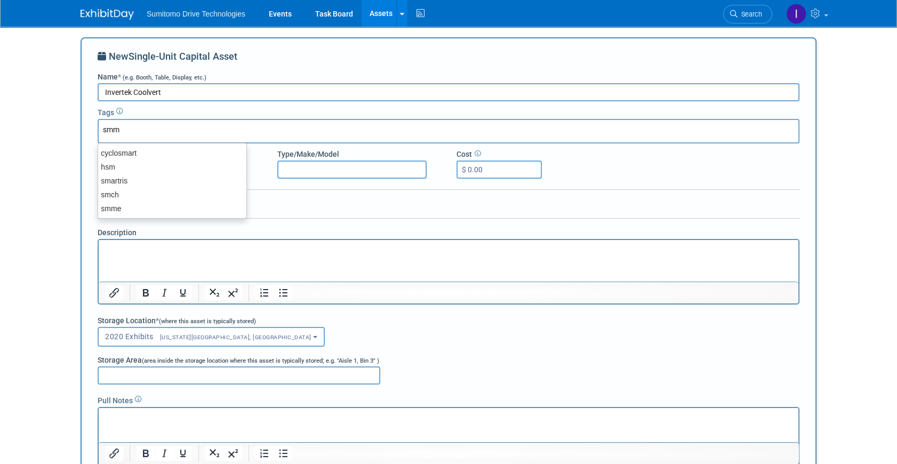
type input "smme"
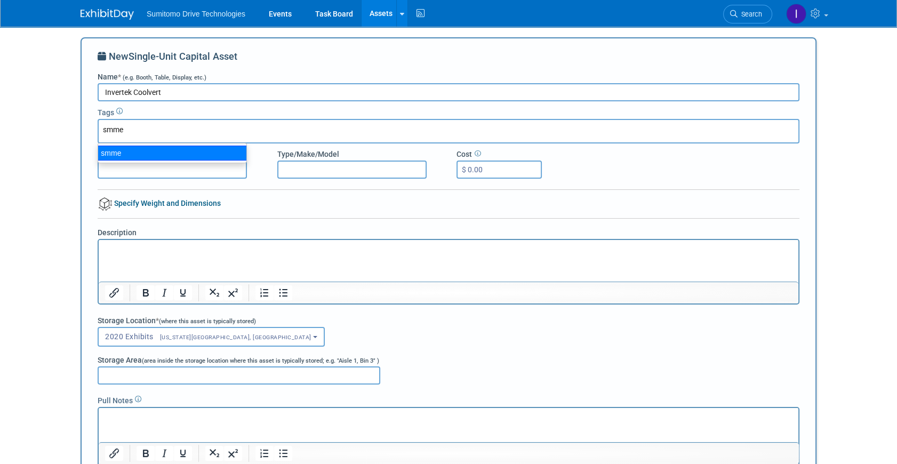
type input "smme"
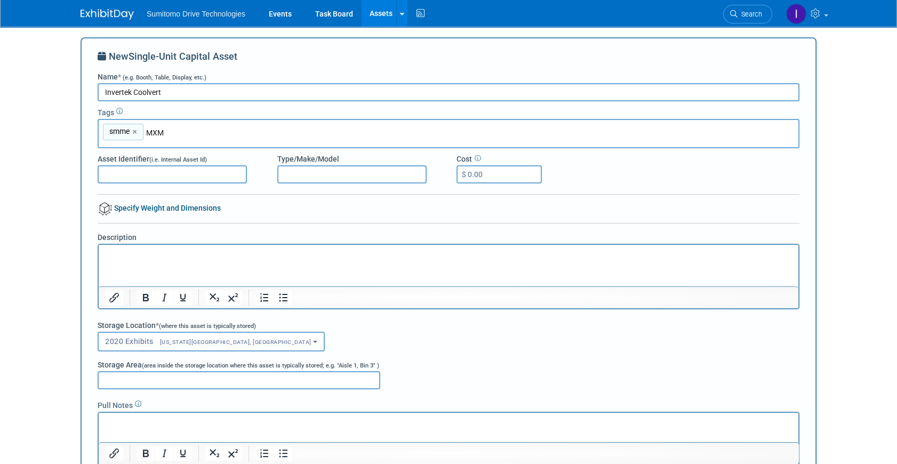
type input "MX"
type input "smme, MX"
type input "invertek"
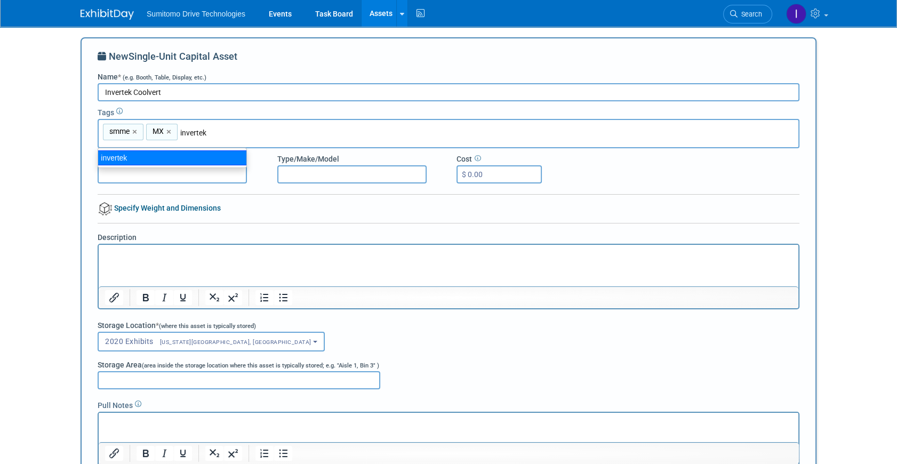
type input "smme, MX, invertek"
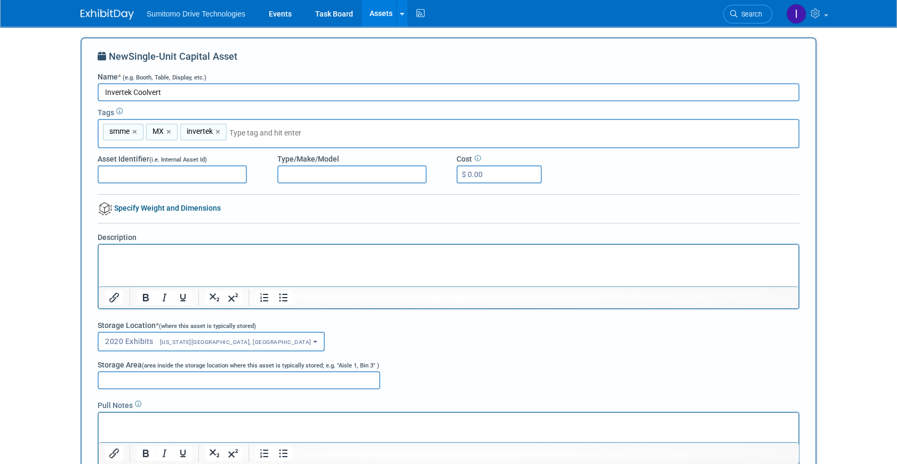
click at [159, 341] on span "[US_STATE][GEOGRAPHIC_DATA], [GEOGRAPHIC_DATA]" at bounding box center [233, 342] width 158 height 7
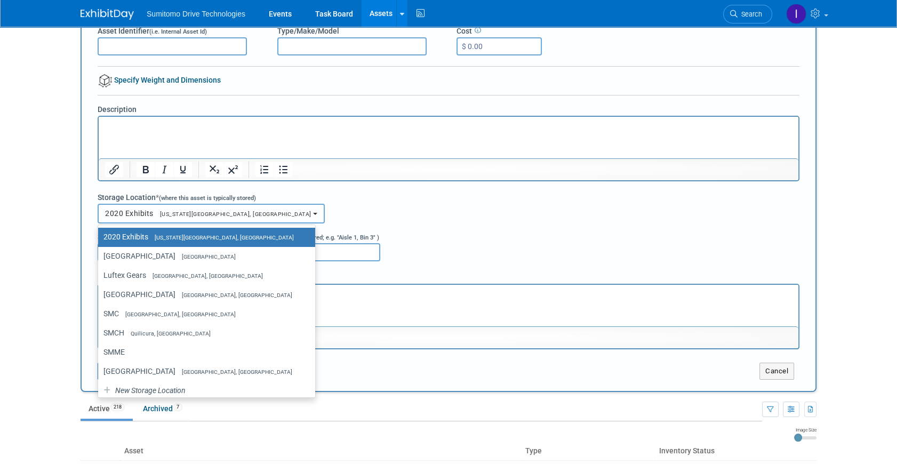
scroll to position [145, 0]
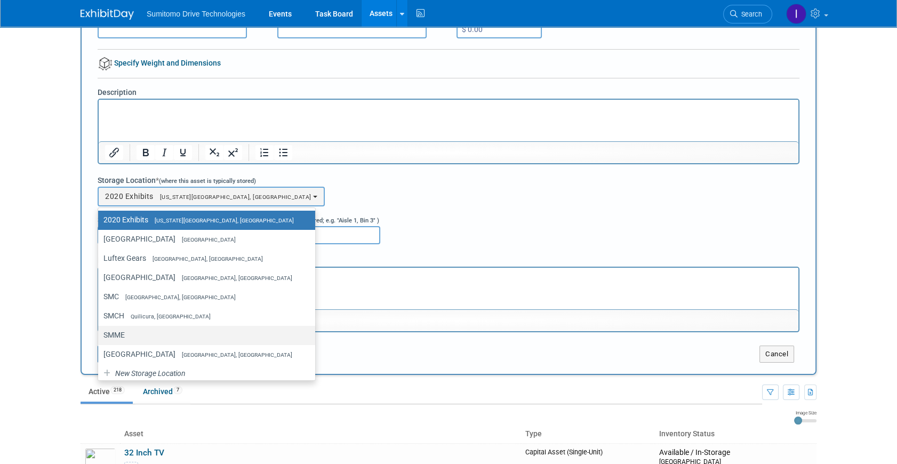
click at [124, 336] on label "SMME" at bounding box center [203, 335] width 201 height 14
click at [100, 336] on input "SMME" at bounding box center [96, 335] width 7 height 7
select select "11223760"
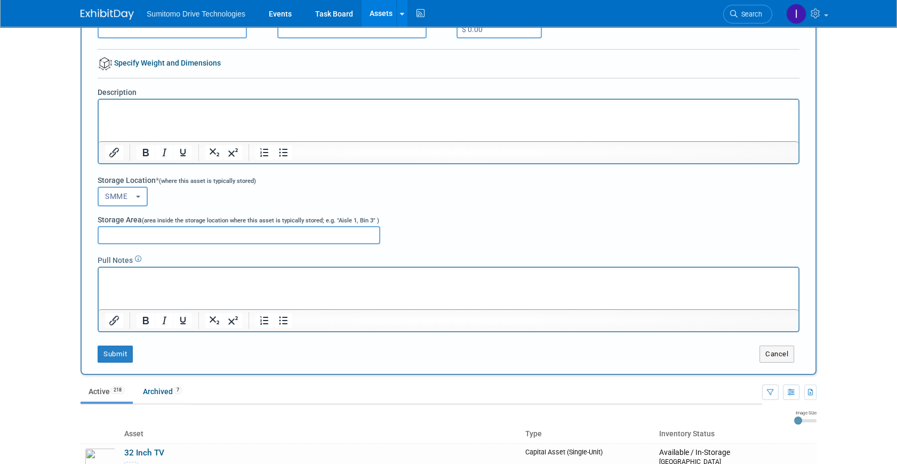
click at [147, 278] on p "Rich Text Area. Press ALT-0 for help." at bounding box center [448, 277] width 687 height 11
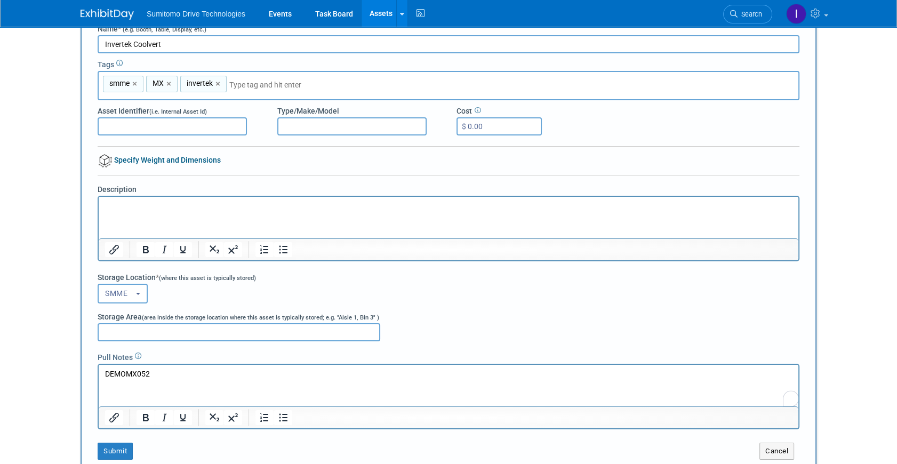
click at [206, 122] on input "Asset Identifier (i.e. Internal Asset Id)" at bounding box center [172, 126] width 149 height 18
type input "DEMOMX052"
drag, startPoint x: 167, startPoint y: 372, endPoint x: 152, endPoint y: 721, distance: 350.0
click at [99, 365] on html "DEMOMX052" at bounding box center [448, 372] width 699 height 15
click at [368, 126] on input "Type/Make/Model" at bounding box center [351, 126] width 149 height 18
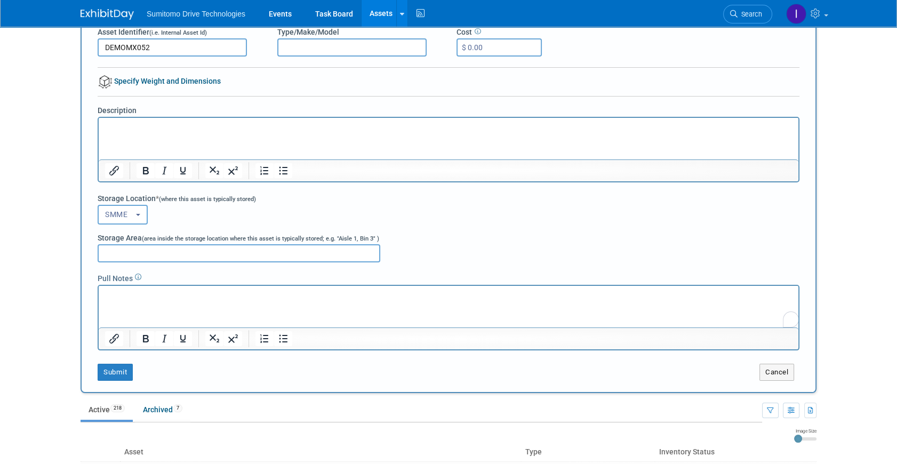
scroll to position [96, 0]
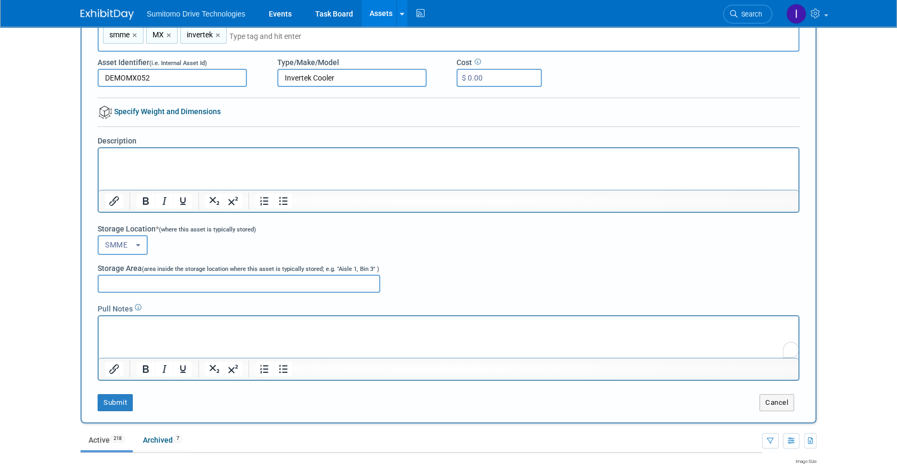
drag, startPoint x: 337, startPoint y: 75, endPoint x: 309, endPoint y: 75, distance: 27.7
click at [309, 75] on input "Invertek Cooler" at bounding box center [351, 78] width 149 height 18
drag, startPoint x: 309, startPoint y: 72, endPoint x: 257, endPoint y: 71, distance: 51.7
click at [257, 71] on div "Asset Identifier (i.e. Internal Asset Id) DEMOMX052 Type/Make/Model Invertek Co…" at bounding box center [449, 69] width 718 height 35
paste input "COOLVERT"
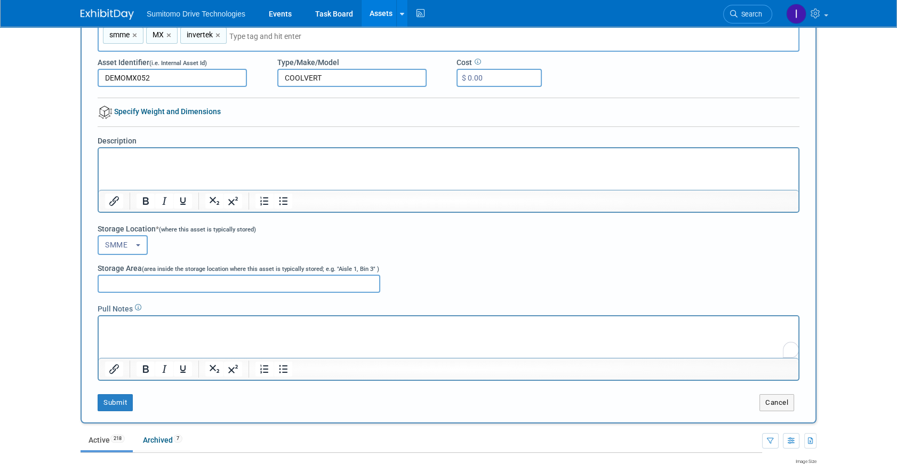
click at [307, 108] on div "New Single-Unit Capital Asset Name * (e.g. Booth, Table, Display, etc.) Inverte…" at bounding box center [449, 182] width 702 height 458
click at [341, 80] on input "COOLVERT" at bounding box center [351, 78] width 149 height 18
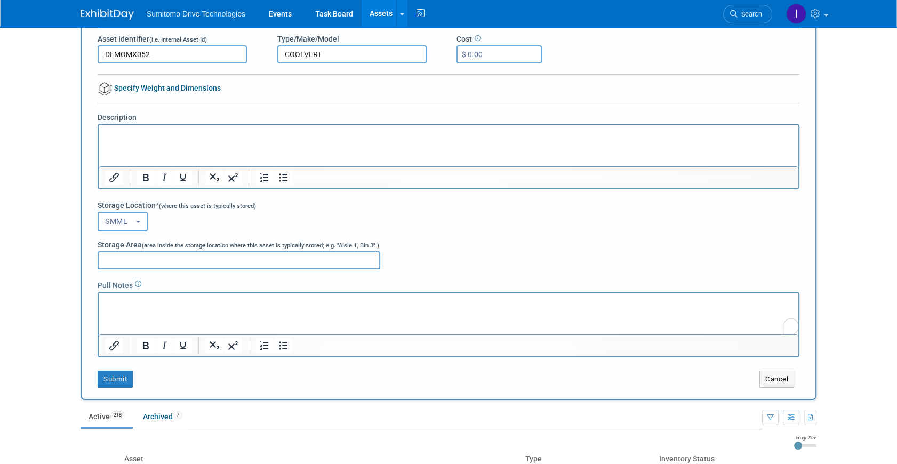
scroll to position [145, 0]
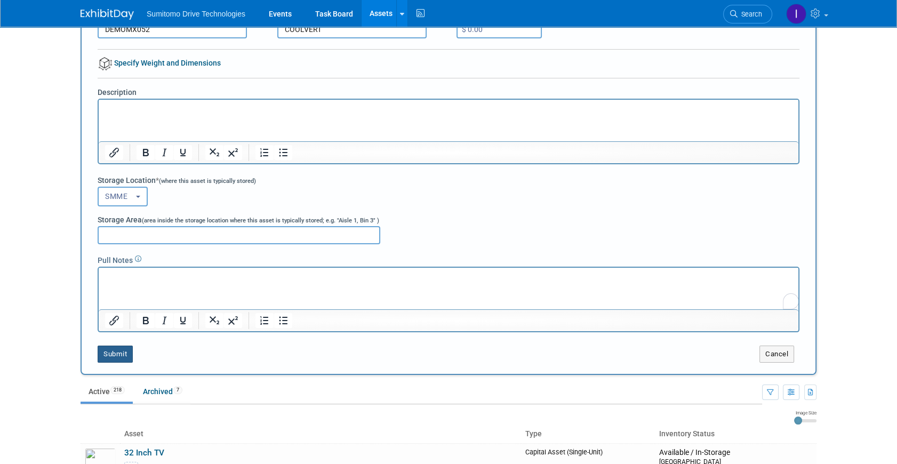
type input "COOLVERT"
click at [110, 351] on button "Submit" at bounding box center [115, 353] width 35 height 17
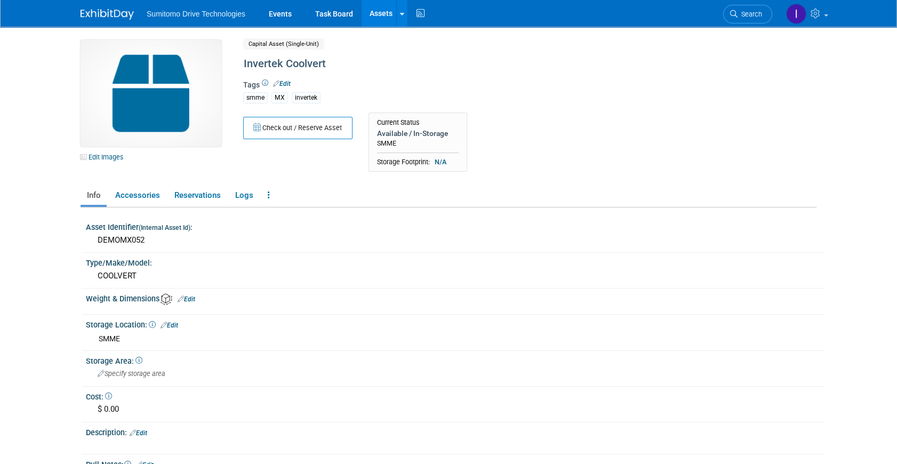
click at [133, 106] on img at bounding box center [150, 93] width 141 height 107
click at [107, 160] on link "Edit Images" at bounding box center [103, 156] width 47 height 13
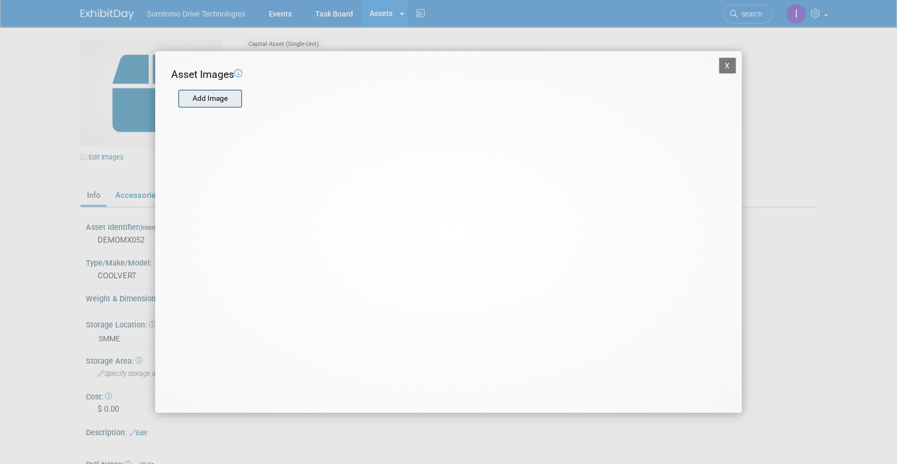
click at [233, 93] on input "file" at bounding box center [177, 99] width 127 height 16
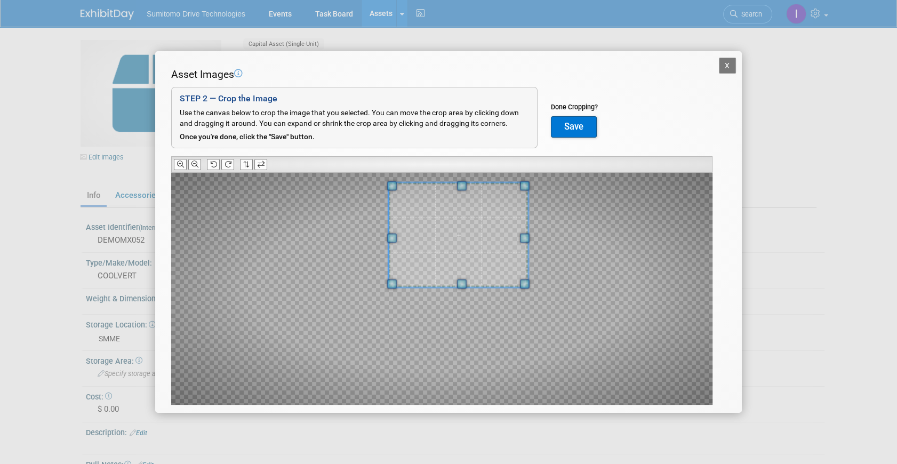
click at [455, 264] on span at bounding box center [458, 234] width 139 height 104
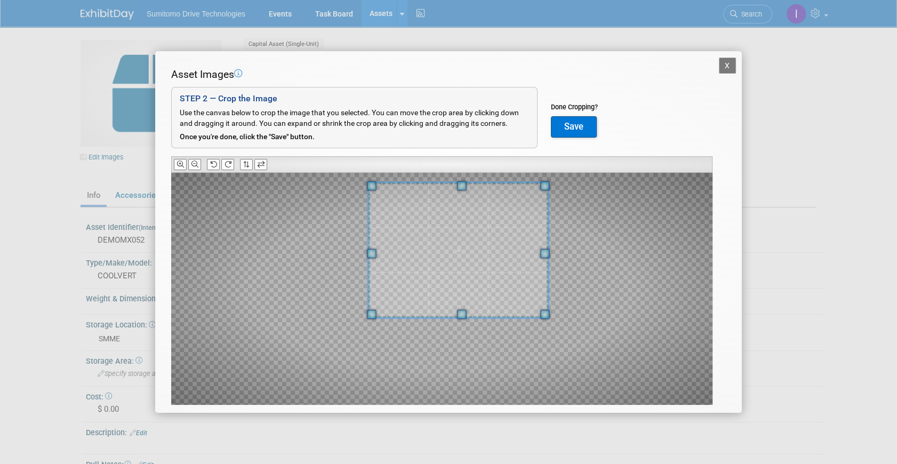
click at [456, 315] on span at bounding box center [461, 315] width 10 height 10
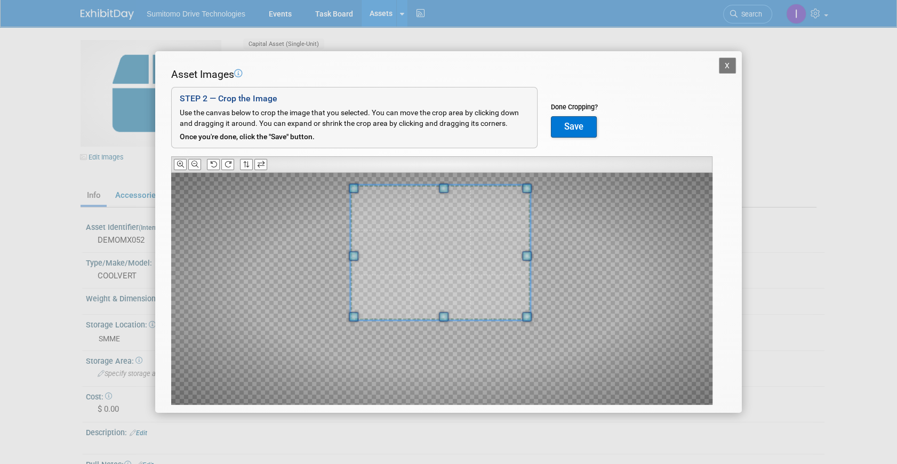
click at [455, 299] on span at bounding box center [440, 252] width 180 height 135
click at [360, 194] on span at bounding box center [359, 192] width 10 height 10
click at [438, 230] on span at bounding box center [442, 251] width 174 height 131
click at [565, 128] on button "Save" at bounding box center [574, 126] width 46 height 21
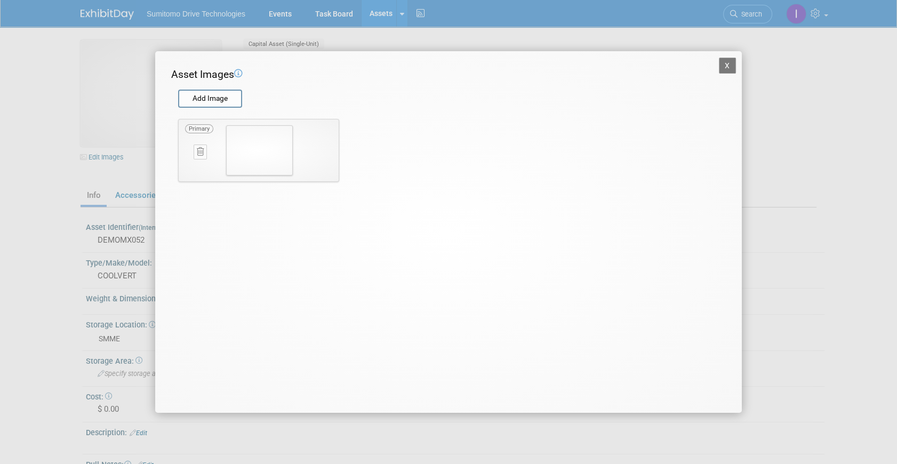
click at [727, 65] on button "X" at bounding box center [727, 66] width 17 height 16
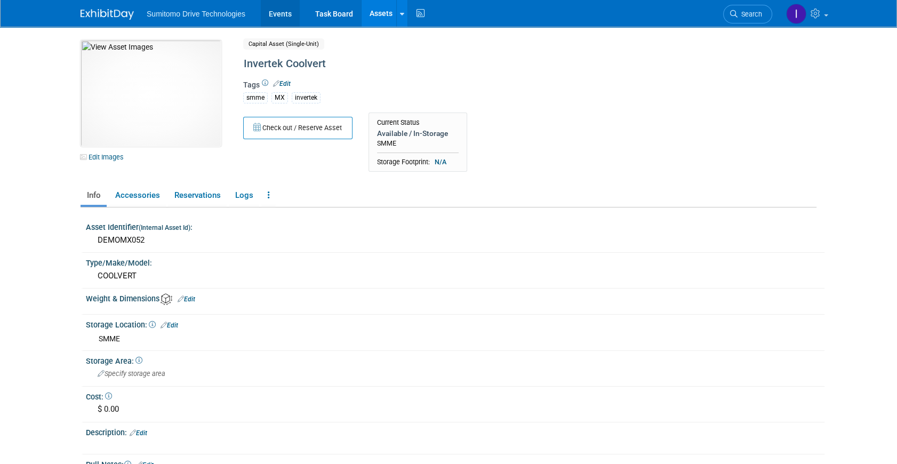
click at [271, 11] on link "Events" at bounding box center [280, 13] width 39 height 27
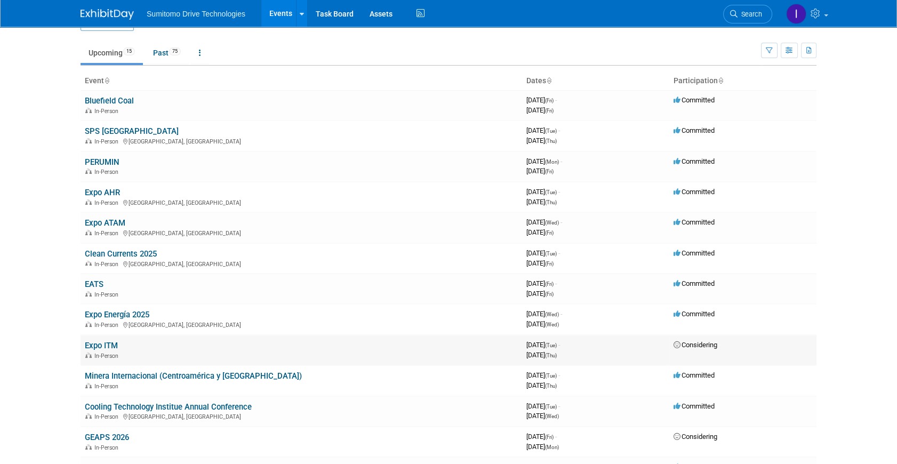
scroll to position [48, 0]
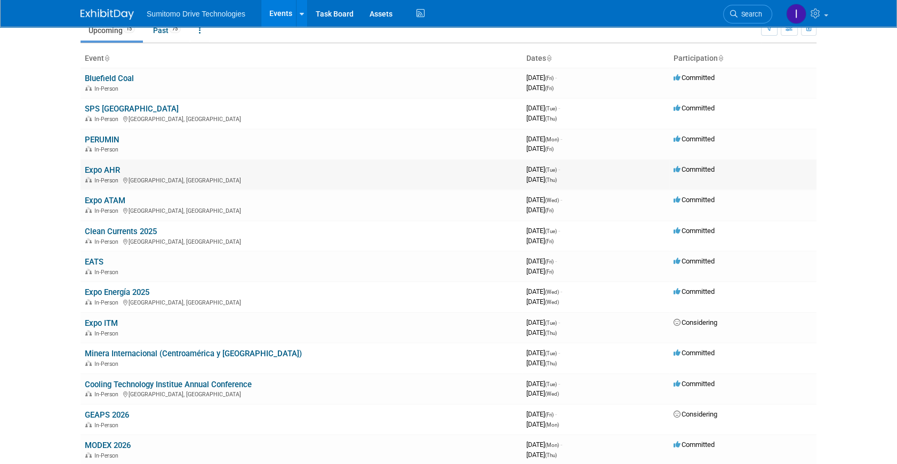
click at [115, 166] on link "Expo AHR" at bounding box center [102, 170] width 35 height 10
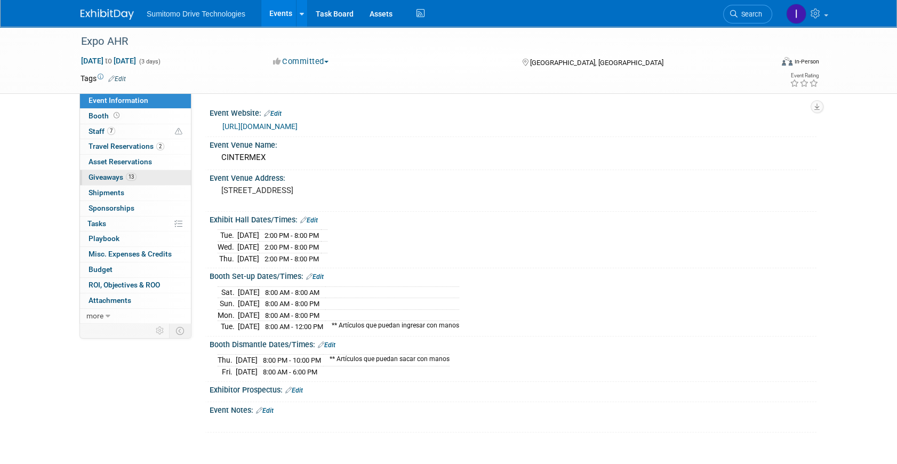
click at [125, 176] on span "Giveaways 13" at bounding box center [112, 177] width 48 height 9
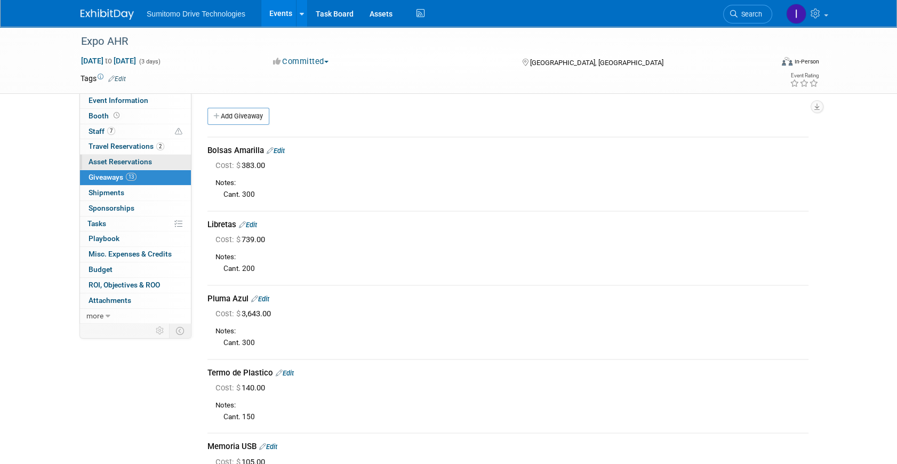
click at [142, 165] on span "Asset Reservations 0" at bounding box center [119, 161] width 63 height 9
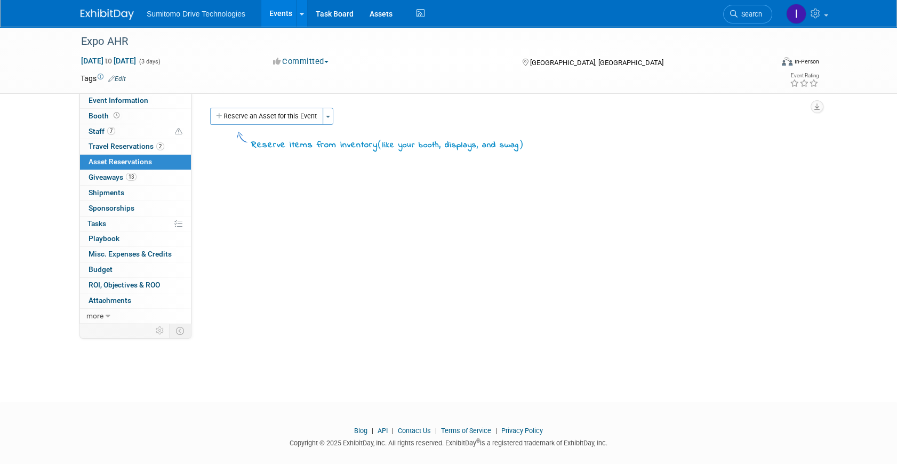
drag, startPoint x: 276, startPoint y: 109, endPoint x: 245, endPoint y: 121, distance: 33.3
click at [275, 109] on button "Reserve an Asset for this Event" at bounding box center [266, 116] width 113 height 17
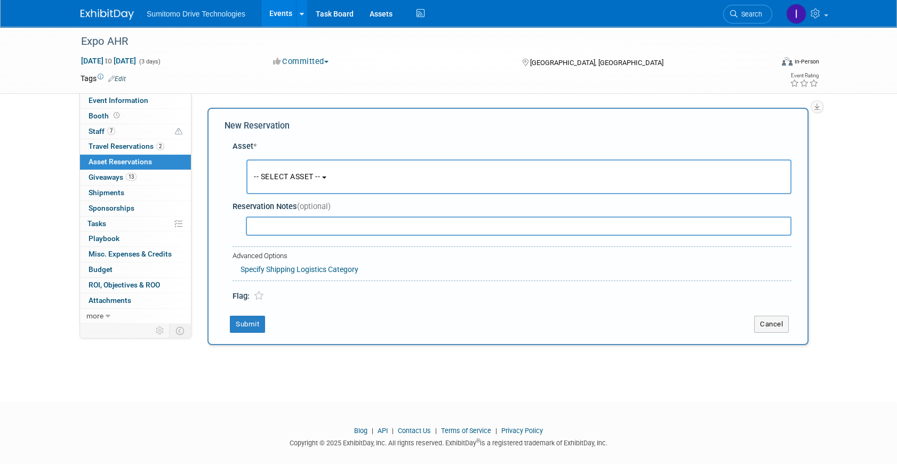
scroll to position [10, 0]
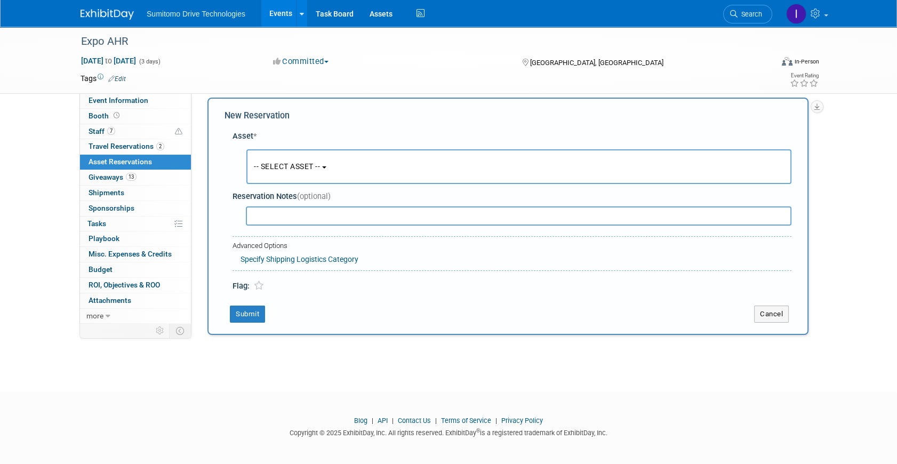
click at [285, 167] on span "-- SELECT ASSET --" at bounding box center [287, 166] width 66 height 9
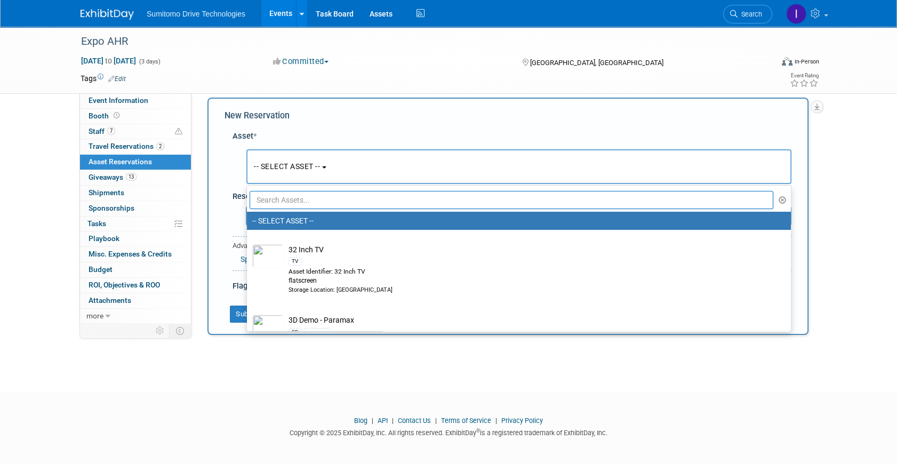
click at [291, 198] on input "text" at bounding box center [510, 200] width 523 height 18
paste input "M"
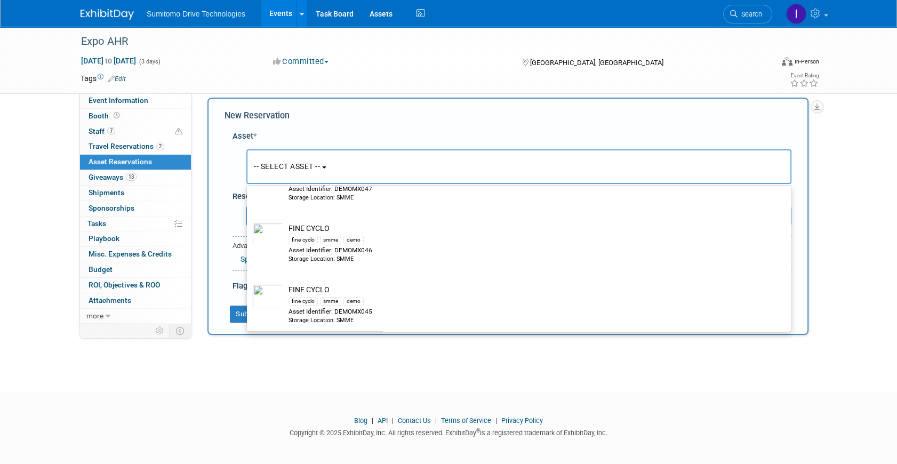
scroll to position [10, 0]
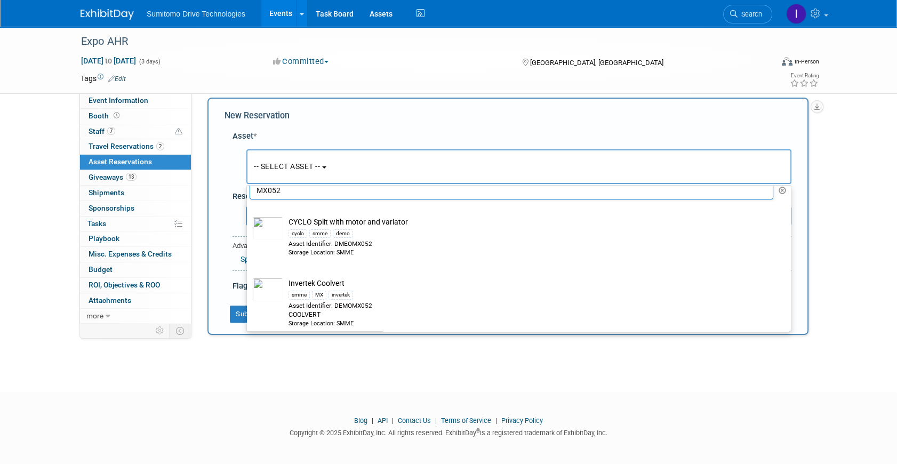
type input "MX052"
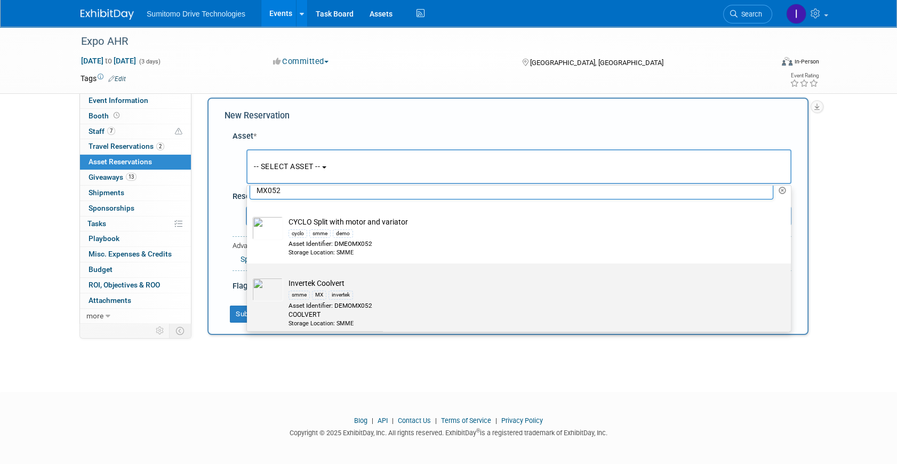
click at [328, 271] on label "Invertek Coolvert smme MX invertek Asset Identifier: DEMOMX052 COOLVERT Storage…" at bounding box center [516, 298] width 528 height 66
click at [248, 271] on input "Invertek Coolvert smme MX invertek Asset Identifier: DEMOMX052 COOLVERT Storage…" at bounding box center [244, 272] width 7 height 7
select select "10729031"
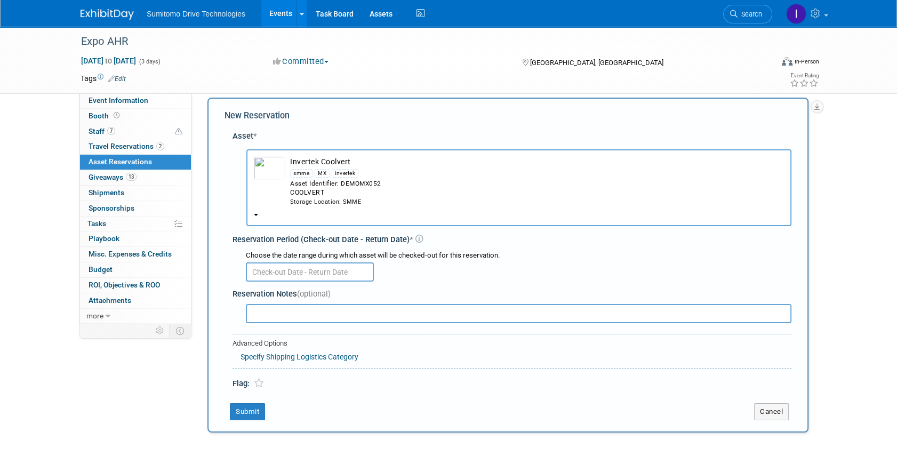
drag, startPoint x: 302, startPoint y: 286, endPoint x: 304, endPoint y: 281, distance: 5.7
click at [302, 286] on div "Reservation Notes (optional)" at bounding box center [511, 305] width 559 height 42
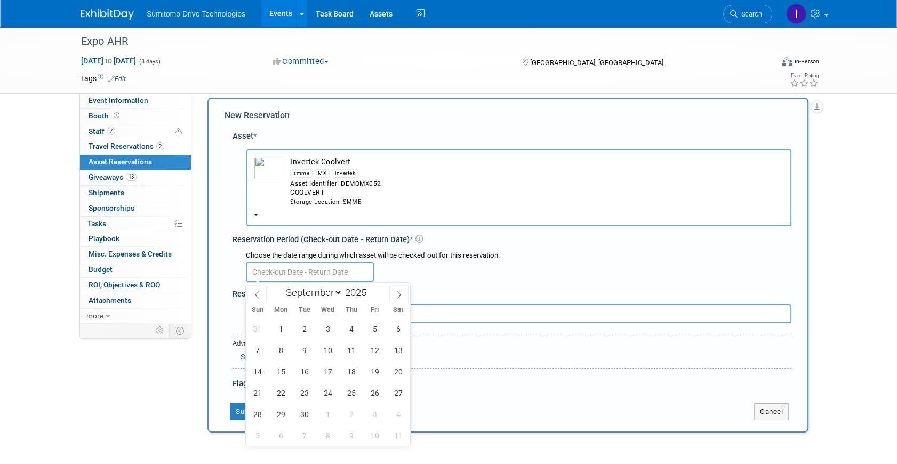
click at [307, 274] on input "text" at bounding box center [310, 271] width 128 height 19
click at [295, 396] on span "23" at bounding box center [304, 392] width 21 height 21
click at [360, 394] on span "25" at bounding box center [351, 392] width 21 height 21
type input "[DATE] to [DATE]"
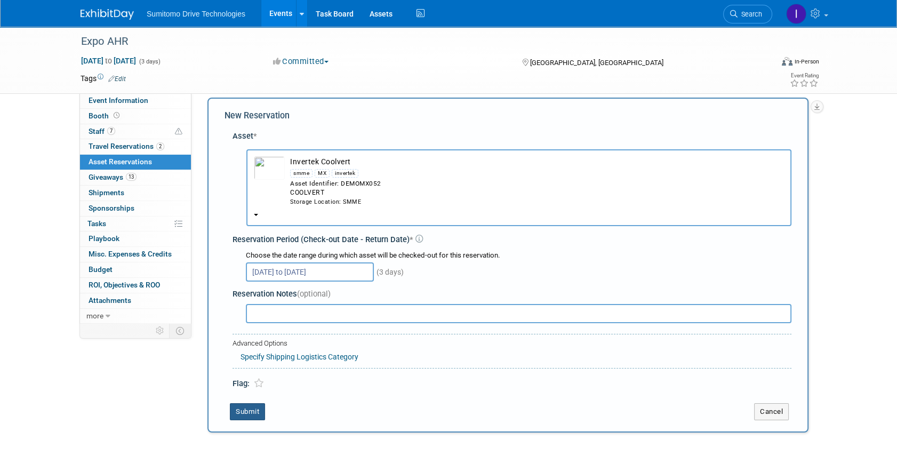
click at [252, 410] on button "Submit" at bounding box center [247, 411] width 35 height 17
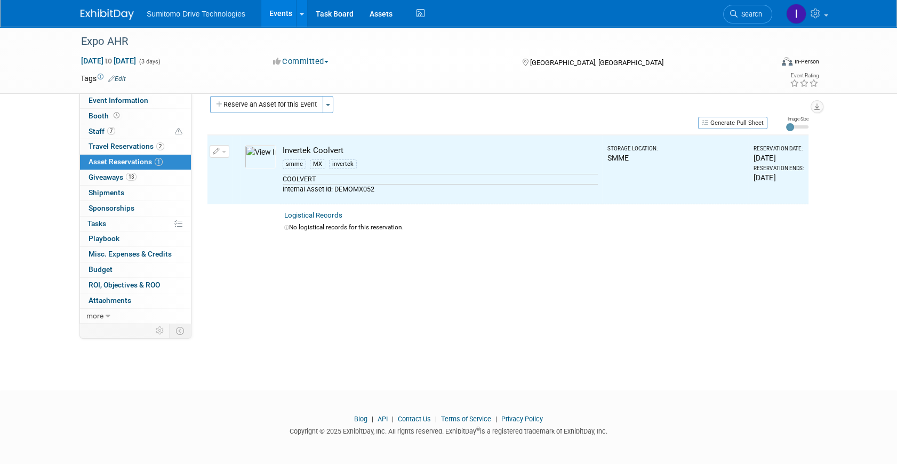
scroll to position [12, 0]
click at [289, 354] on div "Expo AHR [DATE] to [DATE] (3 days) [DATE] to [DATE] Committed Committed Conside…" at bounding box center [448, 192] width 897 height 356
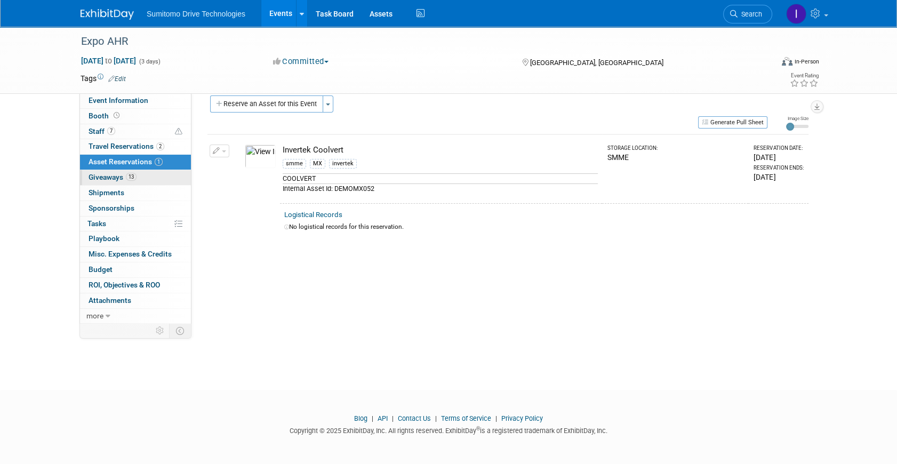
click at [151, 178] on link "13 Giveaways 13" at bounding box center [135, 177] width 111 height 15
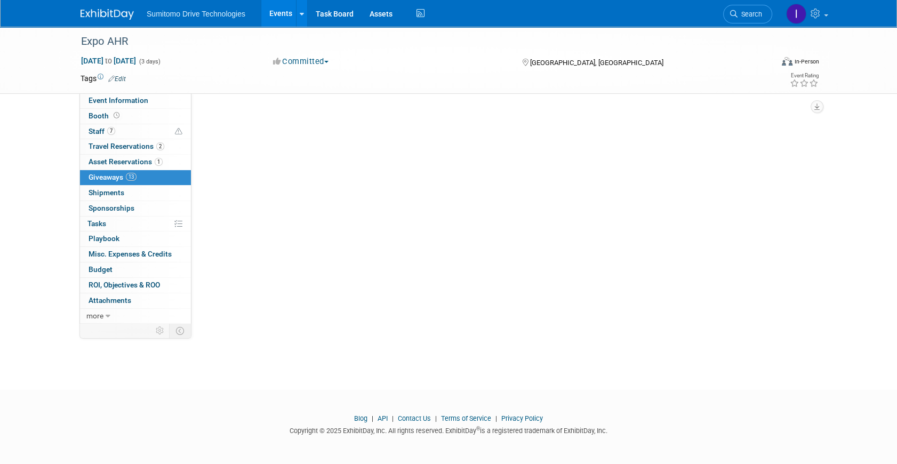
scroll to position [0, 0]
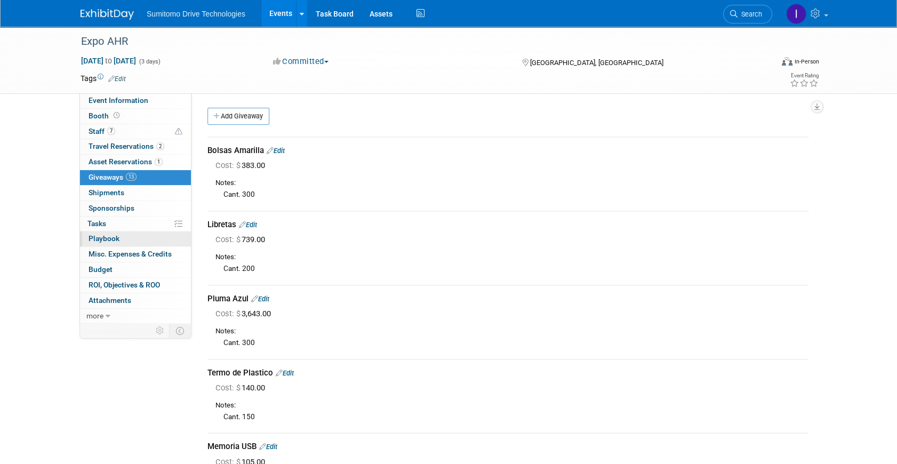
click at [137, 239] on link "0 Playbook 0" at bounding box center [135, 238] width 111 height 15
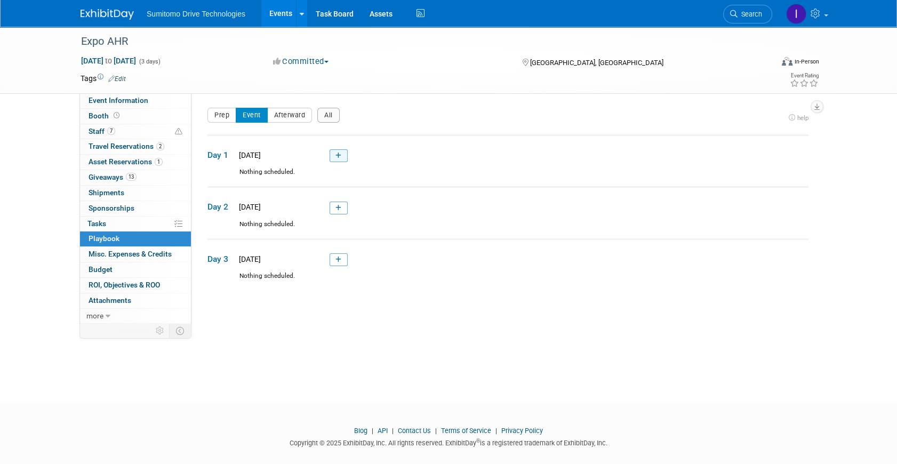
click at [333, 155] on link at bounding box center [338, 155] width 18 height 13
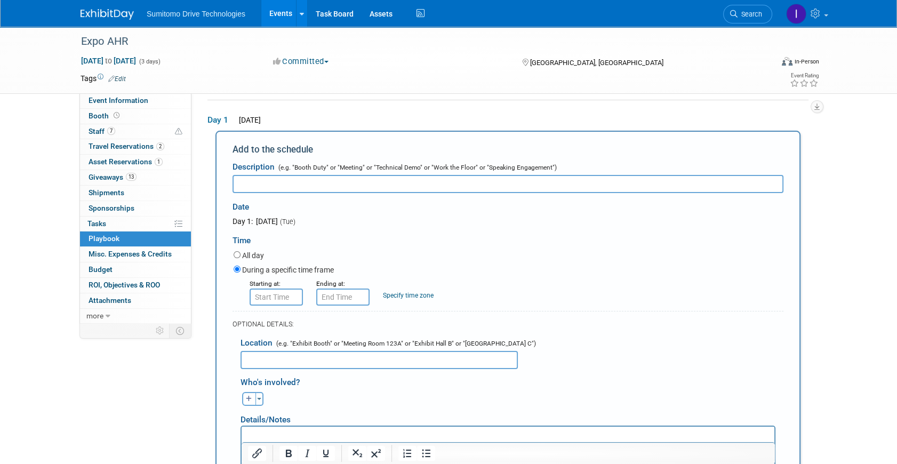
click at [308, 179] on input "text" at bounding box center [507, 184] width 551 height 18
type input "Código de Vestimenta"
click at [249, 255] on label "All day" at bounding box center [253, 255] width 22 height 11
click at [240, 255] on input "All day" at bounding box center [236, 254] width 7 height 7
radio input "true"
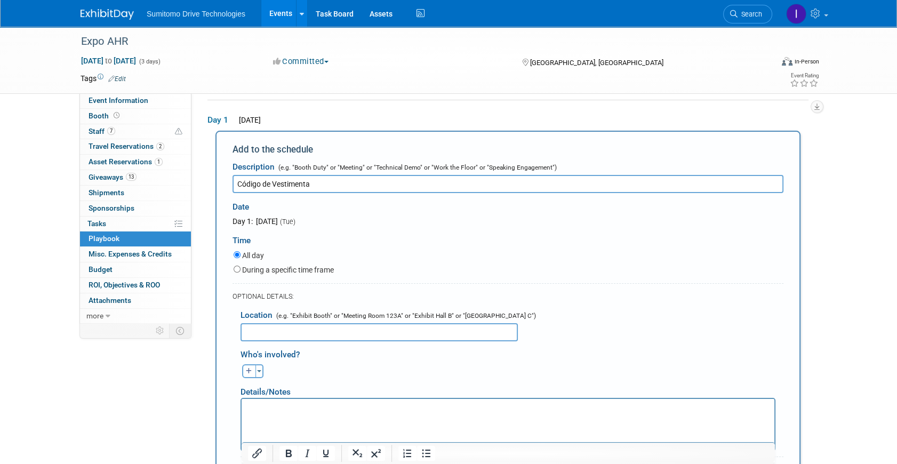
click at [272, 323] on input "text" at bounding box center [378, 332] width 277 height 18
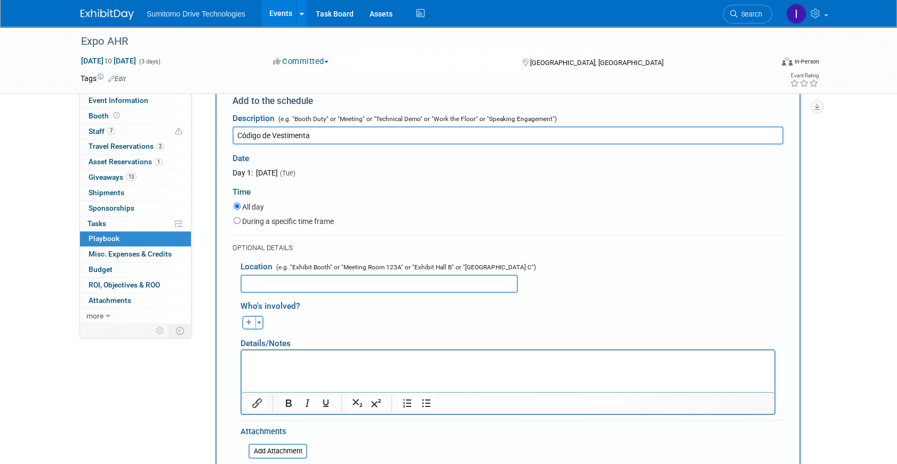
scroll to position [132, 0]
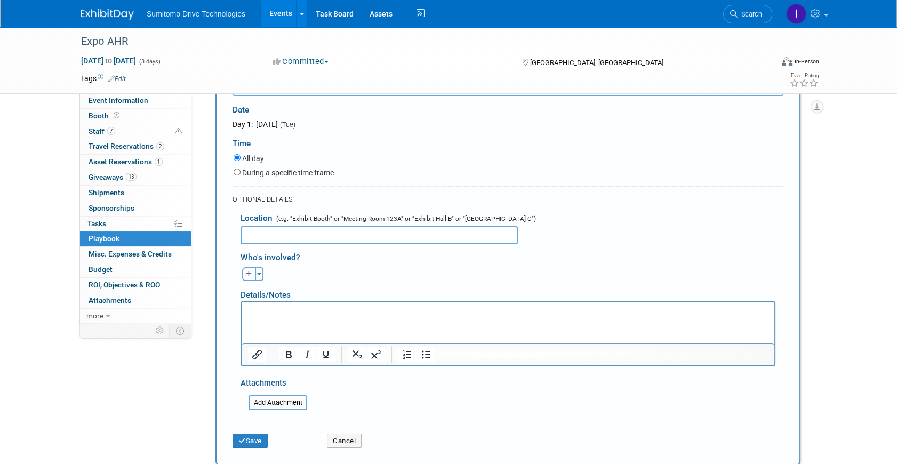
click at [280, 311] on p "Rich Text Area. Press ALT-0 for help." at bounding box center [508, 310] width 520 height 11
click at [307, 309] on p "To enrich screen reader interactions, please activate Accessibility in Grammarl…" at bounding box center [508, 310] width 520 height 11
click at [318, 316] on html at bounding box center [507, 308] width 533 height 15
click at [313, 309] on p "To enrich screen reader interactions, please activate Accessibility in Grammarl…" at bounding box center [508, 310] width 520 height 11
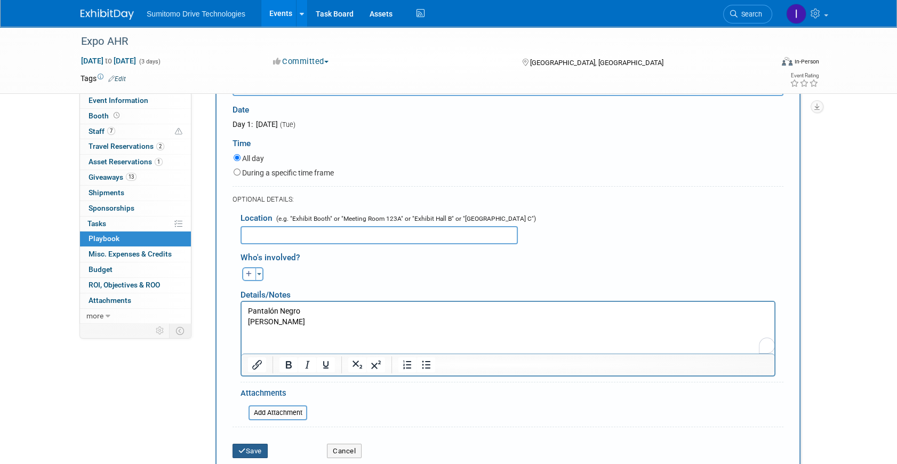
click at [258, 449] on button "Save" at bounding box center [249, 451] width 35 height 15
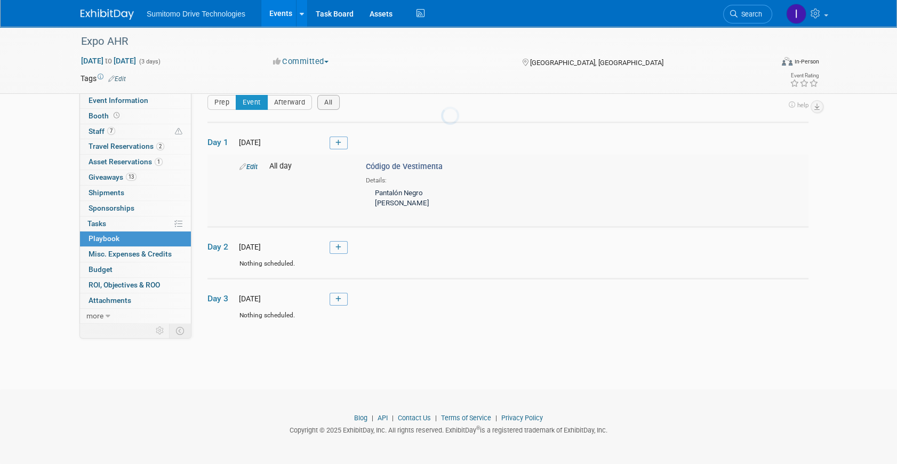
scroll to position [12, 0]
click at [341, 249] on icon at bounding box center [338, 248] width 6 height 6
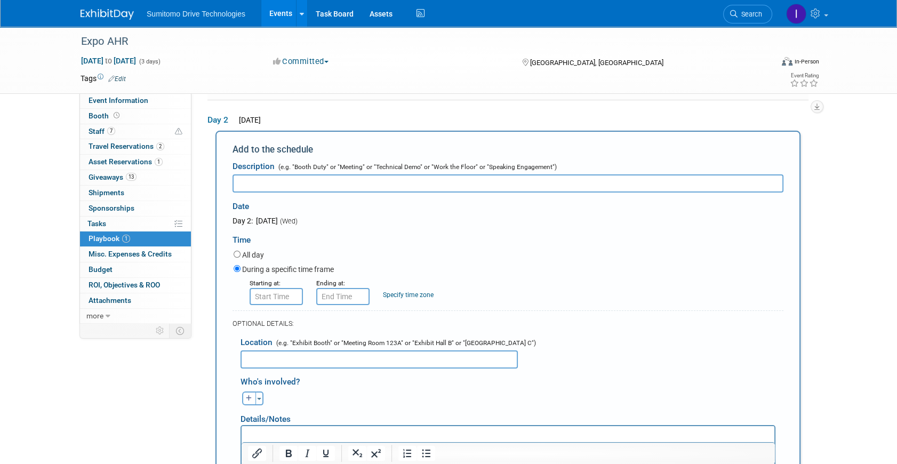
scroll to position [0, 0]
click at [285, 183] on input "text" at bounding box center [507, 183] width 551 height 18
click at [276, 184] on input "Código de vestimenta" at bounding box center [507, 183] width 551 height 18
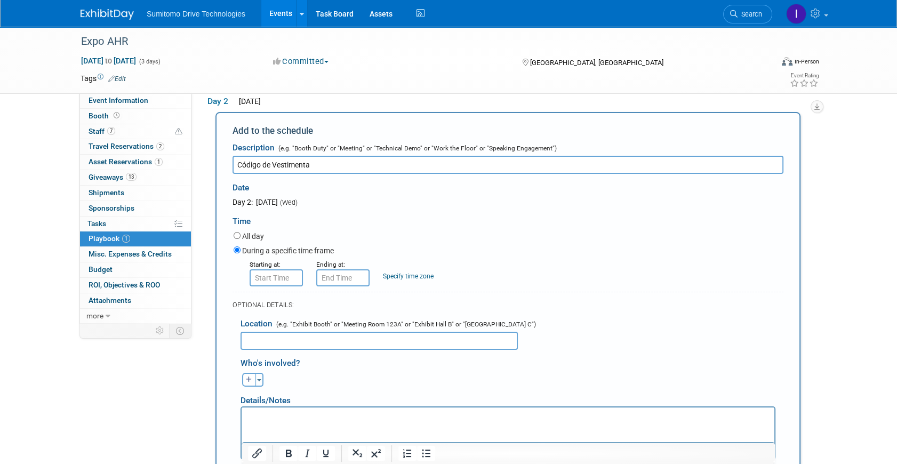
scroll to position [187, 0]
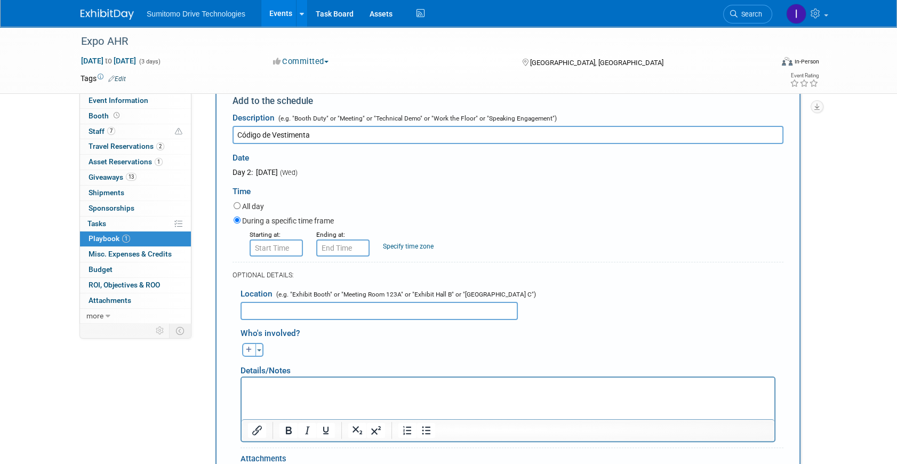
type input "Código de Vestimenta"
click at [287, 383] on p "Rich Text Area. Press ALT-0 for help." at bounding box center [508, 387] width 520 height 11
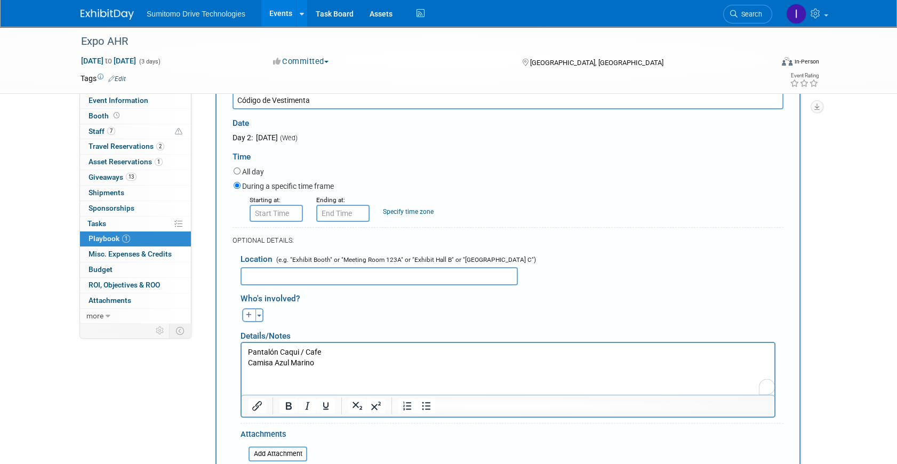
scroll to position [236, 0]
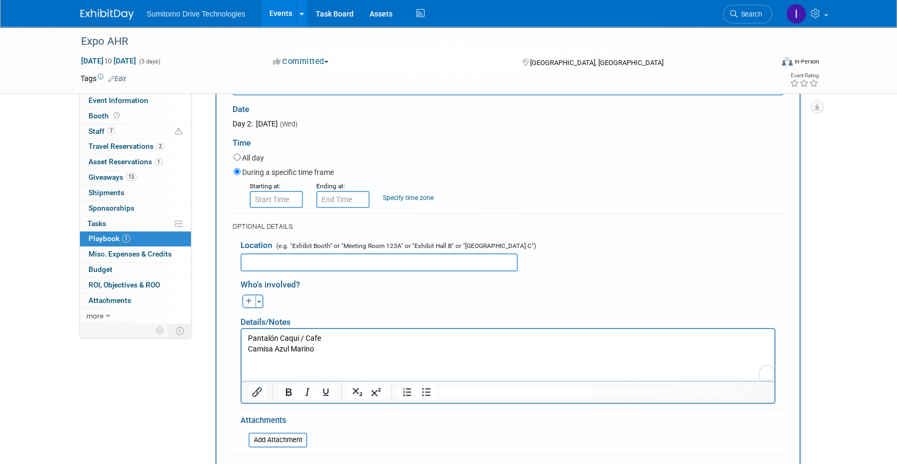
click at [251, 155] on label "All day" at bounding box center [253, 157] width 22 height 11
click at [240, 155] on input "All day" at bounding box center [236, 157] width 7 height 7
radio input "true"
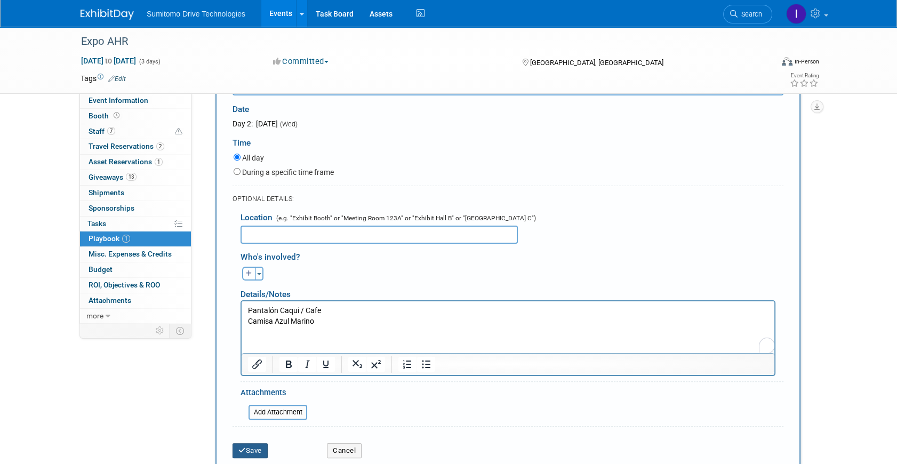
click at [252, 447] on button "Save" at bounding box center [249, 450] width 35 height 15
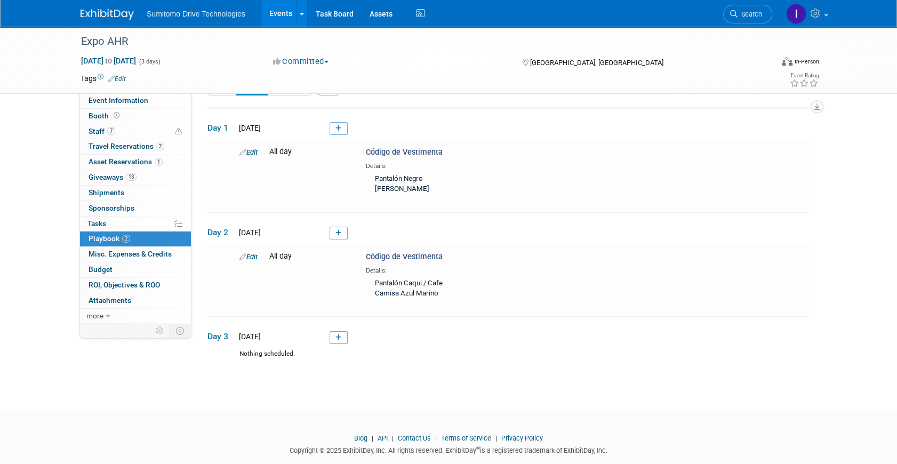
scroll to position [46, 0]
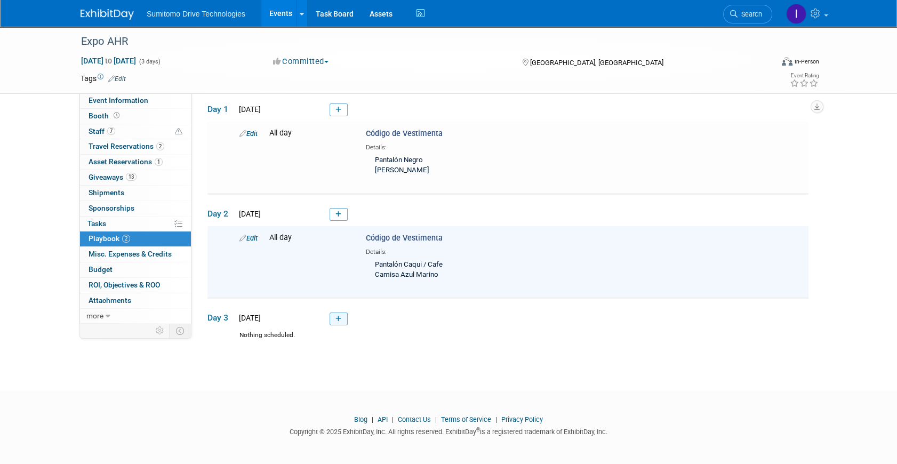
click at [335, 316] on link at bounding box center [338, 318] width 18 height 13
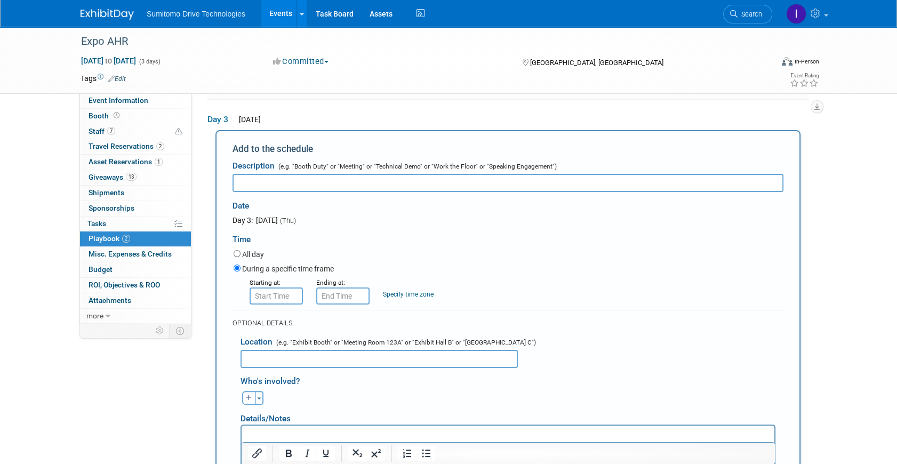
scroll to position [0, 0]
click at [254, 178] on input "text" at bounding box center [507, 183] width 551 height 18
click at [462, 182] on input "text" at bounding box center [507, 183] width 551 height 18
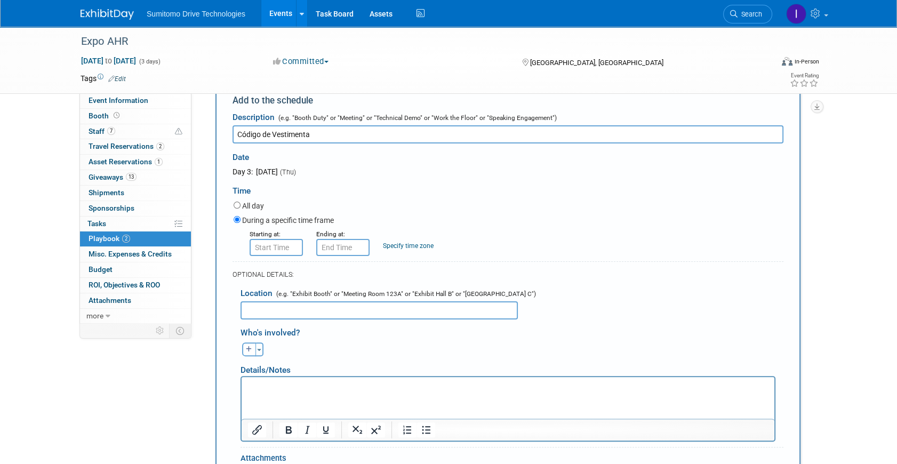
type input "Código de Vestimenta"
click at [255, 203] on label "All day" at bounding box center [253, 205] width 22 height 11
click at [240, 203] on input "All day" at bounding box center [236, 205] width 7 height 7
radio input "true"
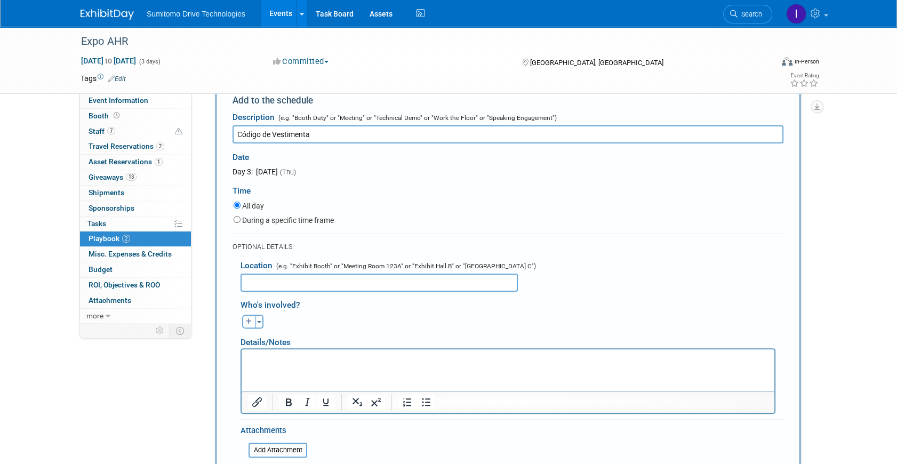
scroll to position [243, 0]
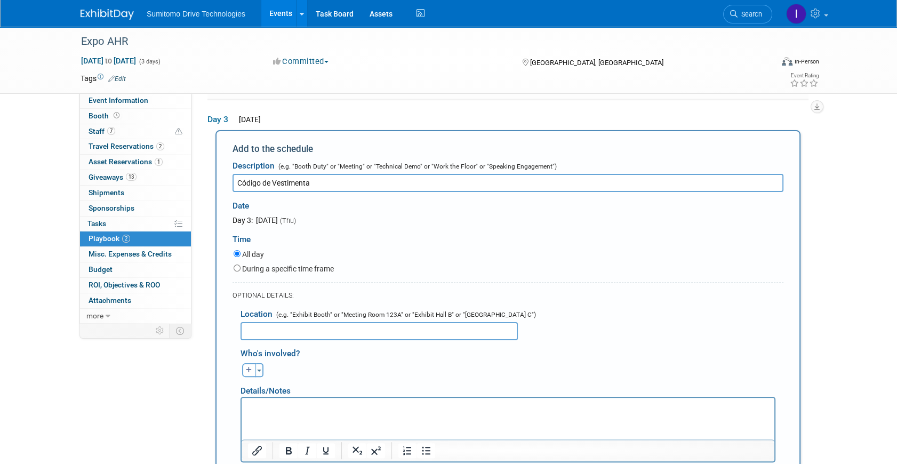
drag, startPoint x: 59, startPoint y: 20, endPoint x: 300, endPoint y: 368, distance: 422.9
click at [300, 368] on div "[PERSON_NAME] remove [PERSON_NAME] remove [PERSON_NAME] remove" at bounding box center [511, 368] width 559 height 17
click at [289, 405] on p "Rich Text Area. Press ALT-0 for help." at bounding box center [508, 407] width 520 height 11
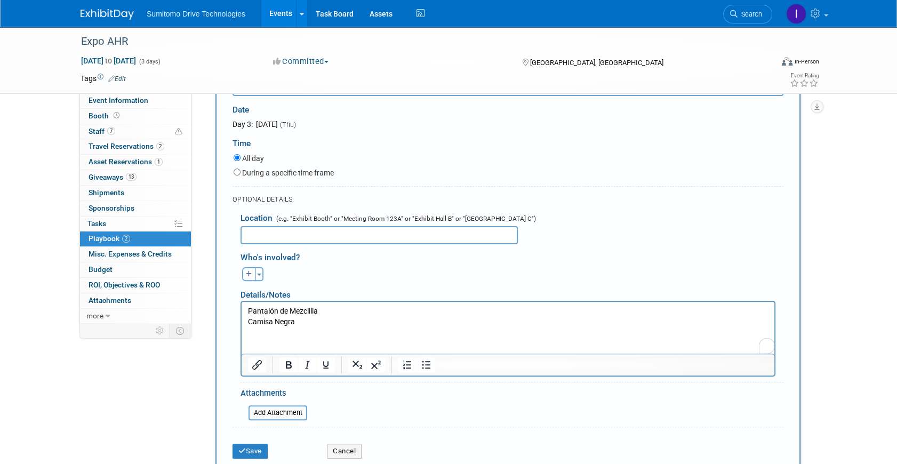
scroll to position [340, 0]
click at [260, 447] on button "Save" at bounding box center [249, 449] width 35 height 15
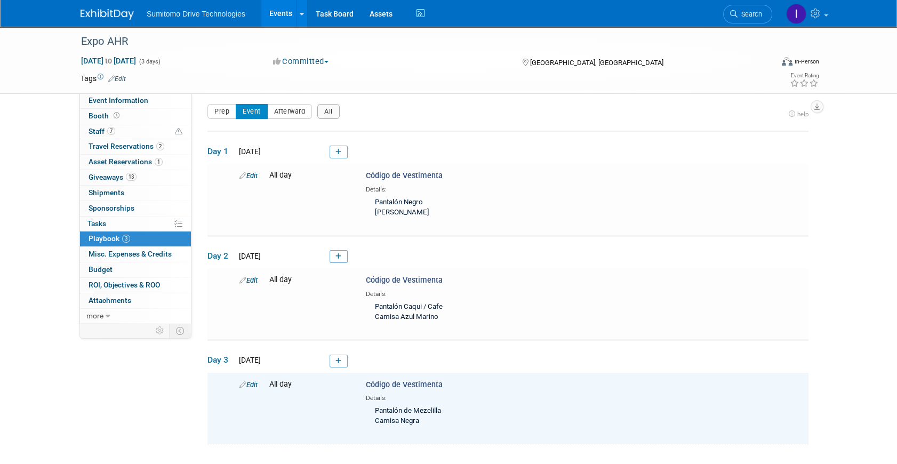
scroll to position [0, 0]
